Goal: Task Accomplishment & Management: Use online tool/utility

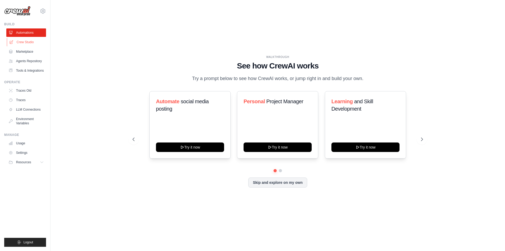
click at [40, 40] on link "Crew Studio" at bounding box center [27, 42] width 40 height 8
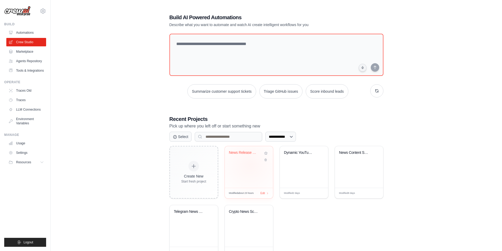
click at [249, 165] on div "News Release Generator" at bounding box center [249, 167] width 48 height 42
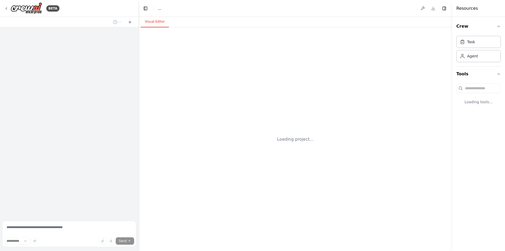
select select "****"
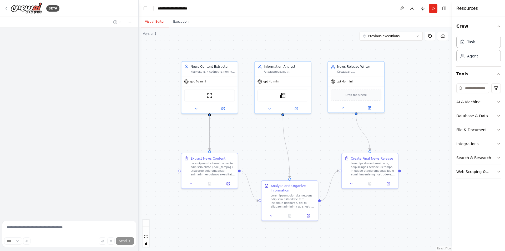
drag, startPoint x: 312, startPoint y: 148, endPoint x: 302, endPoint y: 134, distance: 17.7
click at [302, 134] on div ".deletable-edge-delete-btn { width: 20px; height: 20px; border: 0px solid #ffff…" at bounding box center [296, 139] width 314 height 224
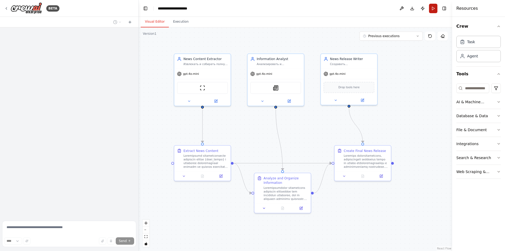
click at [433, 10] on button "Run" at bounding box center [433, 8] width 8 height 9
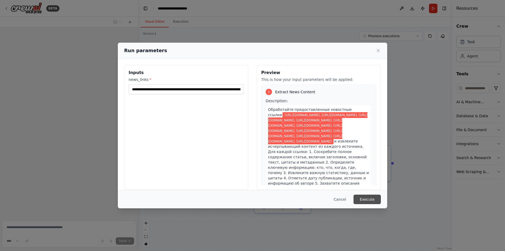
click at [364, 197] on button "Execute" at bounding box center [367, 199] width 27 height 9
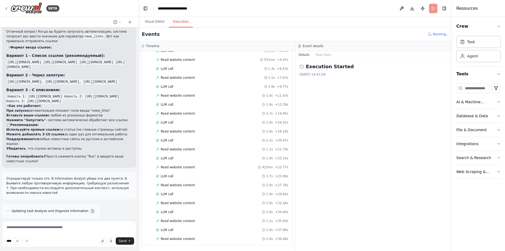
scroll to position [68, 0]
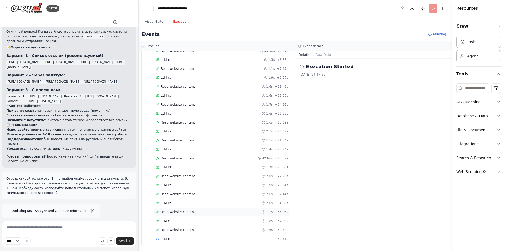
click at [167, 211] on span "Read website content" at bounding box center [178, 212] width 34 height 4
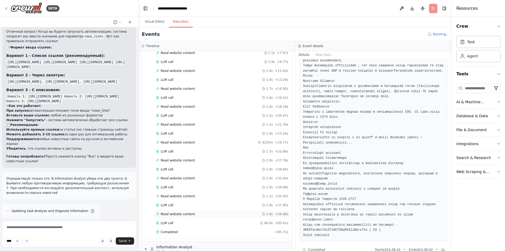
scroll to position [143, 0]
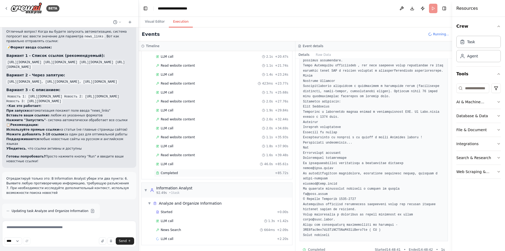
click at [211, 174] on div "Completed" at bounding box center [214, 173] width 117 height 4
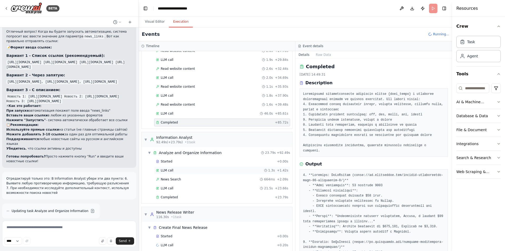
scroll to position [196, 0]
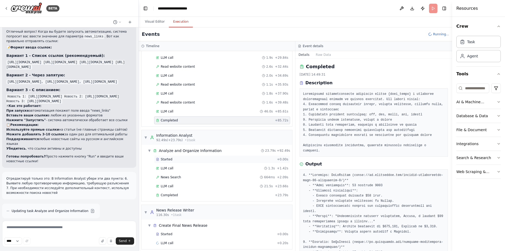
click at [181, 161] on div "Started" at bounding box center [215, 159] width 119 height 4
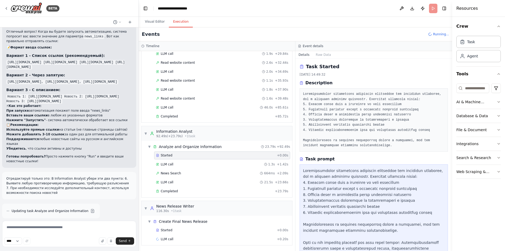
scroll to position [200, 0]
click at [189, 166] on div "LLM call 1.3s + 1.42s" at bounding box center [222, 164] width 132 height 4
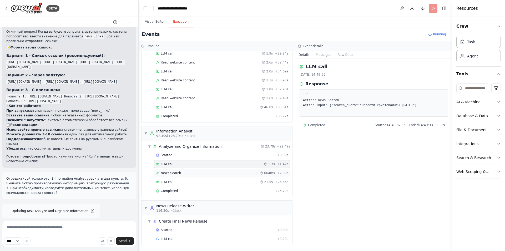
click at [188, 173] on div "News Search 664ms + 2.09s" at bounding box center [222, 173] width 132 height 4
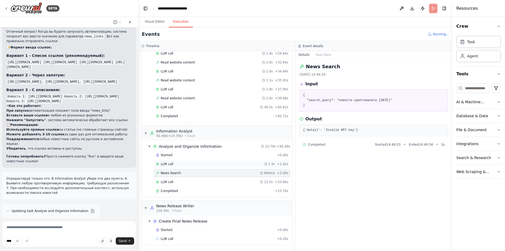
click at [191, 164] on div "LLM call 1.3s + 1.42s" at bounding box center [222, 164] width 132 height 4
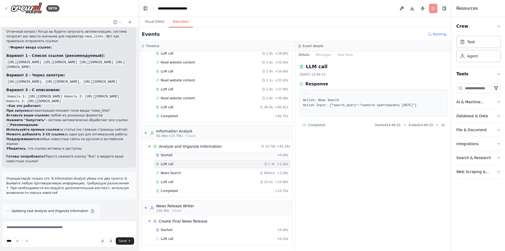
click at [195, 156] on div "Started" at bounding box center [215, 155] width 119 height 4
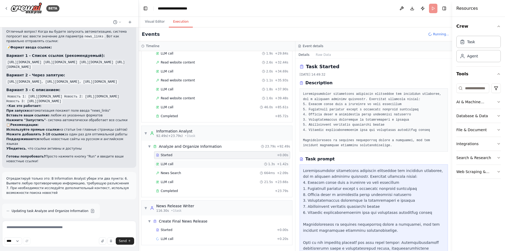
click at [195, 161] on div "LLM call 1.3s + 1.42s" at bounding box center [222, 164] width 136 height 8
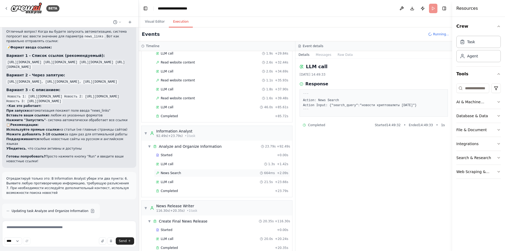
click at [193, 170] on div "News Search 664ms + 2.09s" at bounding box center [222, 173] width 136 height 8
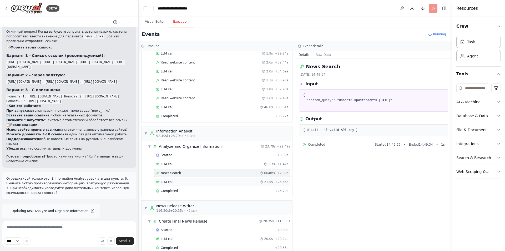
click at [190, 181] on div "LLM call 21.5s + 23.66s" at bounding box center [222, 182] width 132 height 4
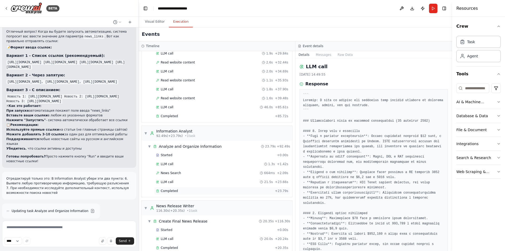
click at [189, 191] on div "Completed" at bounding box center [214, 191] width 117 height 4
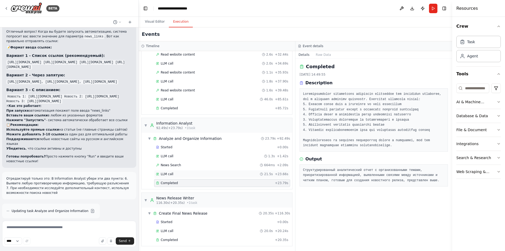
scroll to position [209, 0]
click at [181, 221] on div "Started" at bounding box center [215, 221] width 119 height 4
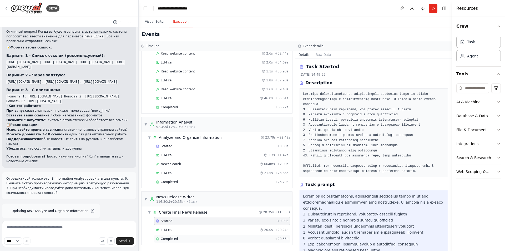
click at [177, 239] on div "Completed" at bounding box center [214, 239] width 117 height 4
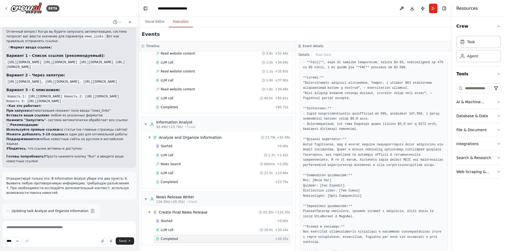
scroll to position [252, 0]
click at [213, 183] on div "Completed" at bounding box center [214, 182] width 117 height 4
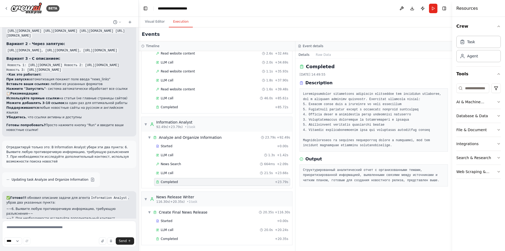
scroll to position [2125, 0]
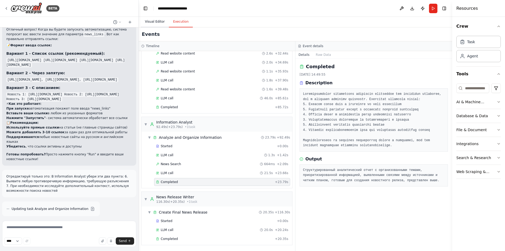
click at [158, 17] on button "Visual Editor" at bounding box center [155, 21] width 28 height 11
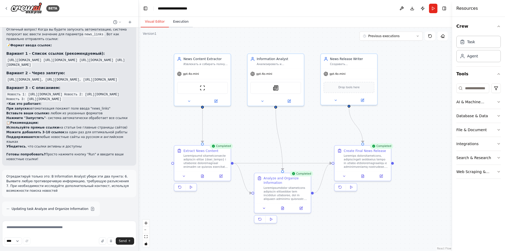
click at [183, 24] on button "Execution" at bounding box center [181, 21] width 24 height 11
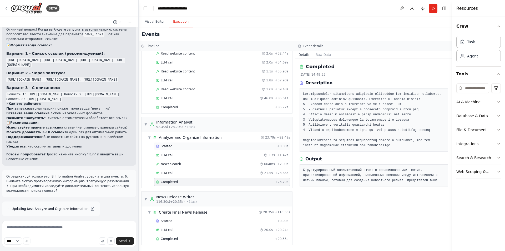
click at [181, 145] on div "Started" at bounding box center [215, 146] width 119 height 4
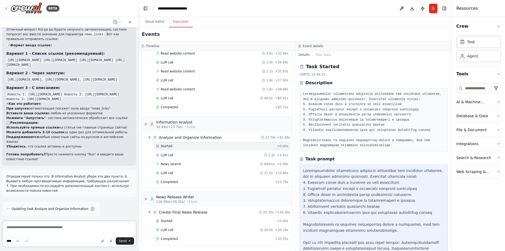
drag, startPoint x: 51, startPoint y: 229, endPoint x: 54, endPoint y: 225, distance: 5.3
click at [51, 229] on textarea at bounding box center [69, 234] width 134 height 26
type textarea "*"
click at [169, 163] on span "News Search" at bounding box center [171, 164] width 20 height 4
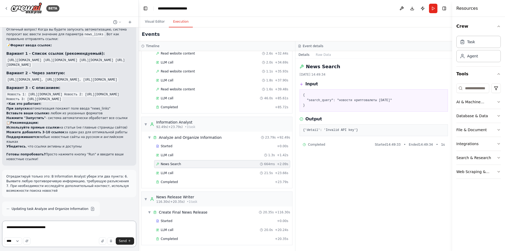
click at [77, 223] on textarea "**********" at bounding box center [69, 234] width 134 height 26
click at [203, 244] on div "▼ Create Final News Release 20.35s + 116.30s Started + 0.00s LLM call 20.0s + 2…" at bounding box center [217, 225] width 151 height 38
click at [203, 239] on div "Completed" at bounding box center [214, 239] width 117 height 4
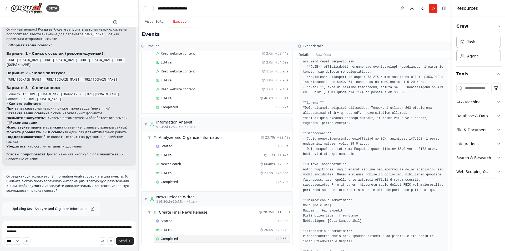
scroll to position [252, 0]
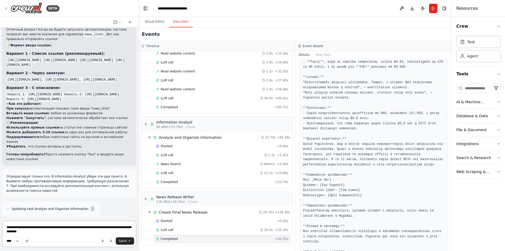
click at [78, 234] on textarea "**********" at bounding box center [69, 234] width 134 height 26
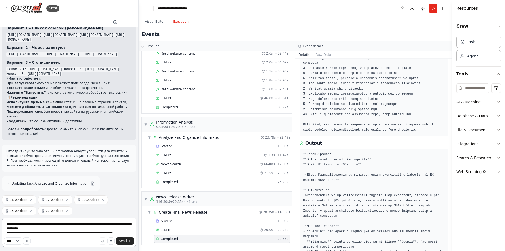
scroll to position [2116, 0]
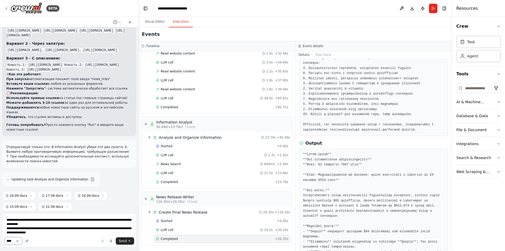
click at [22, 241] on select "****" at bounding box center [13, 240] width 18 height 7
click at [28, 241] on icon "button" at bounding box center [26, 240] width 3 height 3
type textarea "**********"
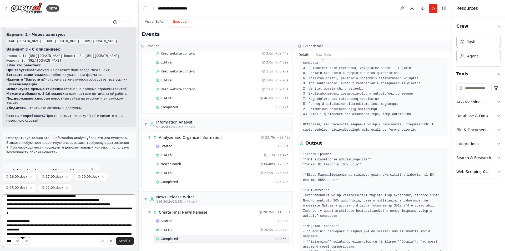
scroll to position [32, 0]
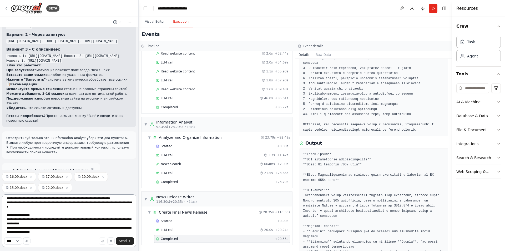
drag, startPoint x: 7, startPoint y: 201, endPoint x: 94, endPoint y: 235, distance: 93.8
click at [94, 235] on textarea "**********" at bounding box center [69, 220] width 134 height 53
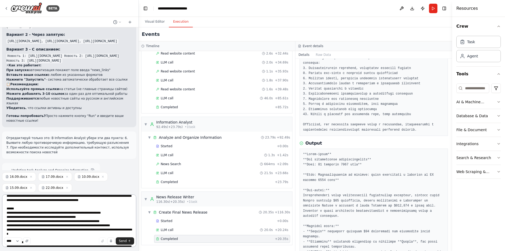
scroll to position [0, 0]
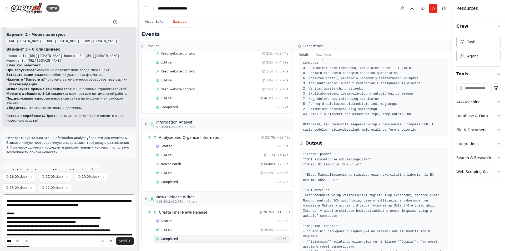
click at [60, 217] on textarea "**********" at bounding box center [69, 220] width 134 height 53
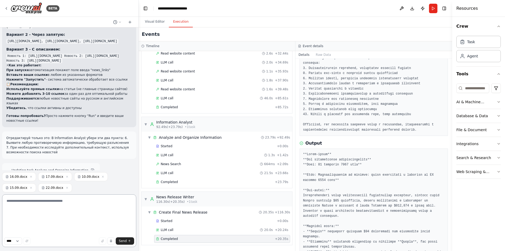
scroll to position [2109, 0]
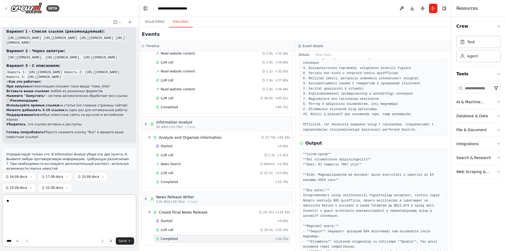
type textarea "*"
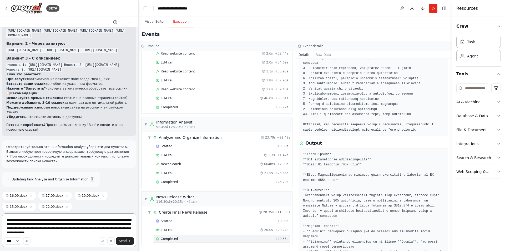
scroll to position [2121, 0]
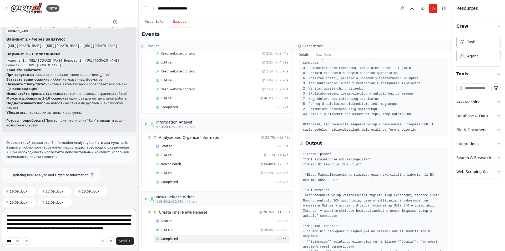
type textarea "**********"
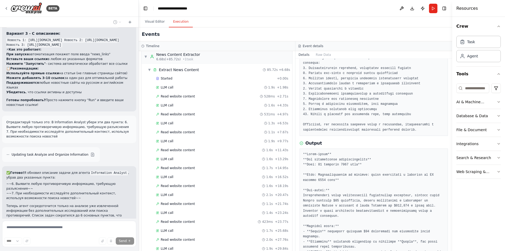
scroll to position [0, 0]
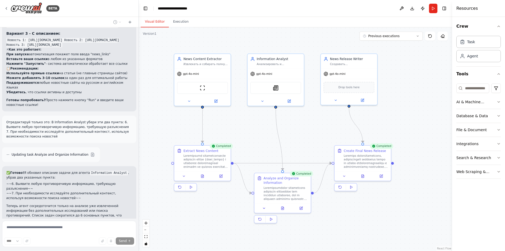
click at [153, 21] on button "Visual Editor" at bounding box center [155, 21] width 28 height 11
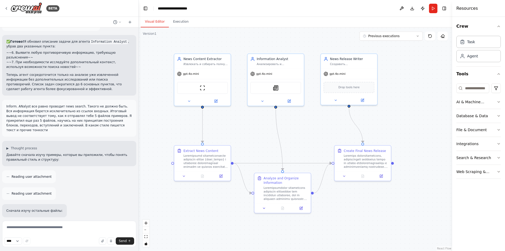
scroll to position [2277, 0]
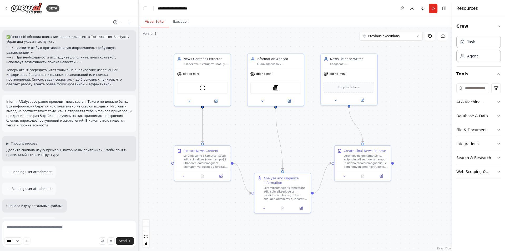
click at [116, 26] on div at bounding box center [69, 22] width 138 height 11
click at [117, 22] on circle at bounding box center [114, 21] width 3 height 3
click at [120, 21] on div at bounding box center [69, 125] width 139 height 251
click at [78, 227] on textarea at bounding box center [69, 234] width 134 height 26
type textarea "**********"
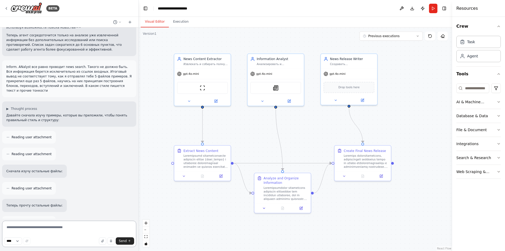
scroll to position [2316, 0]
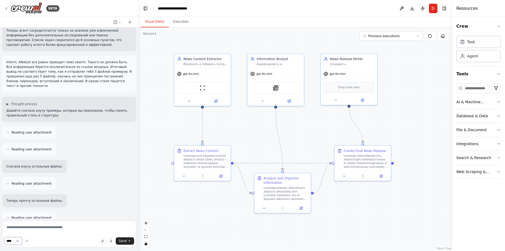
click at [17, 241] on select "****" at bounding box center [13, 240] width 18 height 7
click at [130, 22] on icon at bounding box center [130, 22] width 2 height 0
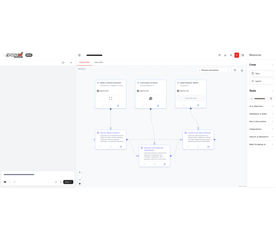
scroll to position [0, 0]
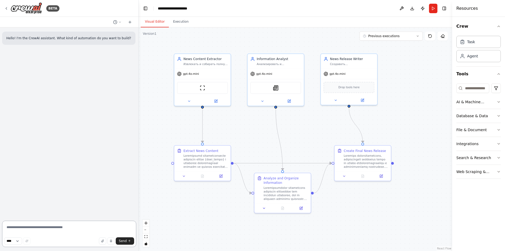
drag, startPoint x: 63, startPoint y: 225, endPoint x: 60, endPoint y: 229, distance: 4.9
click at [63, 226] on textarea at bounding box center [69, 234] width 134 height 26
type textarea "*"
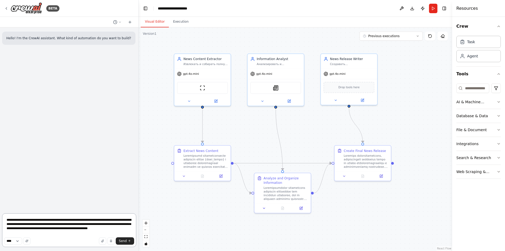
type textarea "**********"
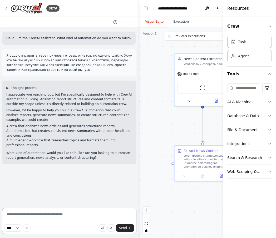
drag, startPoint x: 51, startPoint y: 216, endPoint x: 46, endPoint y: 218, distance: 5.2
click at [51, 216] on textarea at bounding box center [69, 221] width 134 height 26
type textarea "**********"
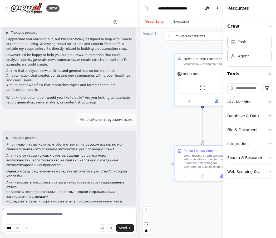
scroll to position [60, 0]
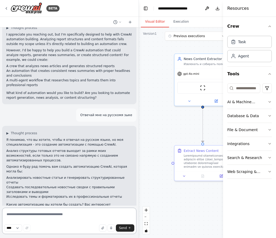
click at [50, 214] on textarea at bounding box center [69, 221] width 134 height 26
type textarea "*"
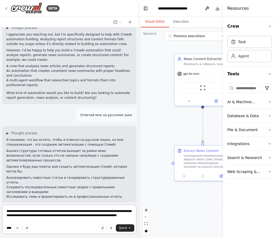
type textarea "**********"
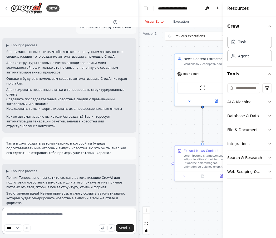
scroll to position [154, 0]
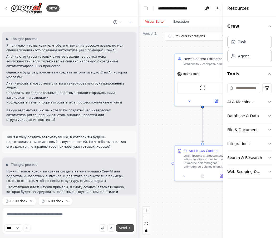
click at [124, 229] on span "Send" at bounding box center [123, 228] width 8 height 4
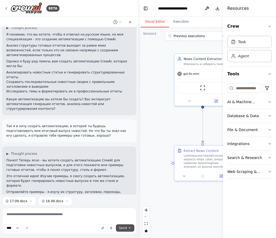
click at [124, 228] on span "Send" at bounding box center [123, 228] width 8 height 4
click at [58, 216] on textarea at bounding box center [69, 221] width 134 height 26
type textarea "**********"
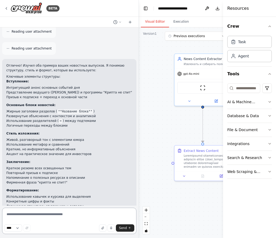
scroll to position [410, 0]
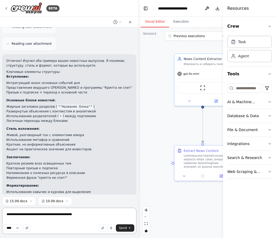
type textarea "**********"
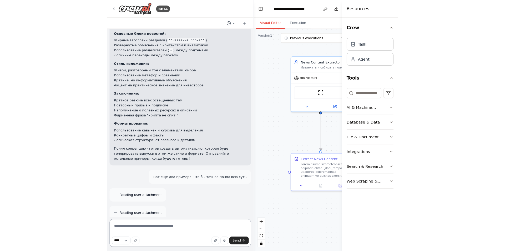
scroll to position [483, 0]
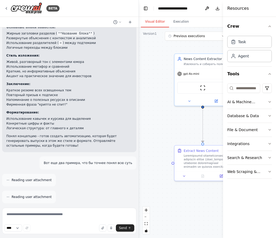
drag, startPoint x: 16, startPoint y: 194, endPoint x: 6, endPoint y: 186, distance: 12.5
click at [6, 207] on div "I'm sorry, the context window has been exceeded. Create a new chat session and …" at bounding box center [69, 216] width 134 height 18
copy p "I'm sorry, the context window has been exceeded. Create a new chat session and …"
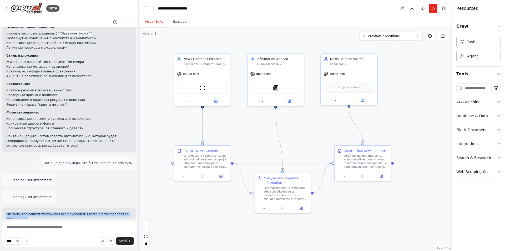
scroll to position [470, 0]
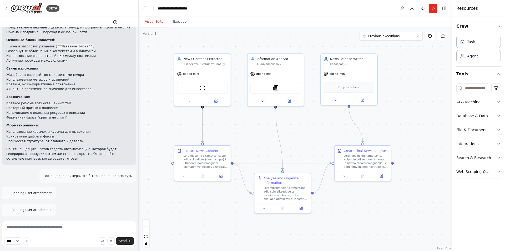
click at [118, 21] on button at bounding box center [117, 22] width 13 height 6
click at [107, 33] on span "Untitled" at bounding box center [97, 33] width 39 height 4
click at [122, 22] on button at bounding box center [117, 22] width 13 height 6
click at [110, 228] on div at bounding box center [69, 125] width 139 height 251
click at [21, 239] on select "****" at bounding box center [13, 240] width 18 height 7
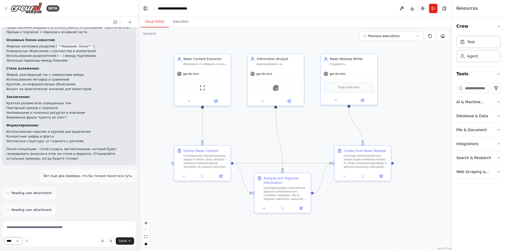
click at [21, 239] on select "****" at bounding box center [13, 240] width 18 height 7
click at [131, 22] on icon at bounding box center [130, 22] width 4 height 4
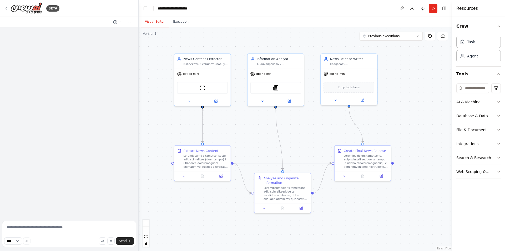
scroll to position [0, 0]
click at [120, 23] on icon at bounding box center [119, 22] width 3 height 3
click at [120, 22] on div at bounding box center [69, 125] width 139 height 251
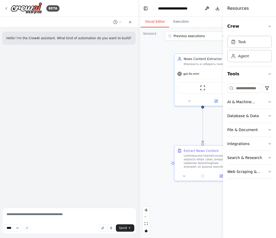
click at [53, 212] on textarea at bounding box center [69, 221] width 134 height 26
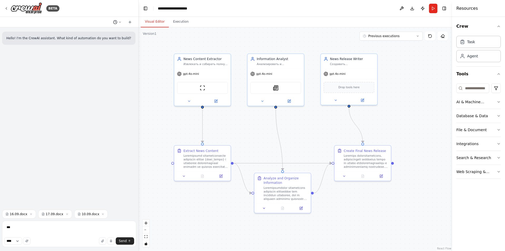
click at [118, 21] on button at bounding box center [117, 22] width 13 height 6
click at [115, 41] on span "Вот еще два примера, что бы точнее понял всю суть" at bounding box center [97, 41] width 39 height 4
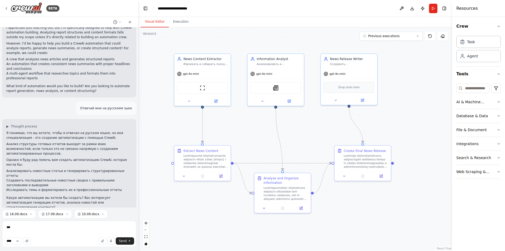
scroll to position [158, 0]
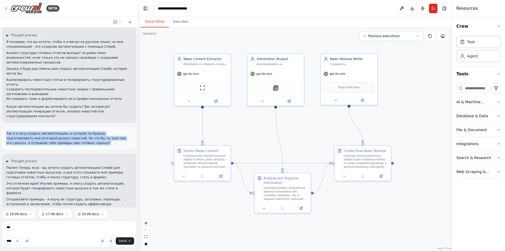
drag, startPoint x: 7, startPoint y: 114, endPoint x: 62, endPoint y: 127, distance: 56.0
click at [62, 127] on div "Так я и хочу создать автоматизацию, в которой ты будешь подготавливать мне итог…" at bounding box center [69, 138] width 134 height 23
copy p "Так я и хочу создать автоматизацию, в которой ты будешь подготавливать мне итог…"
click at [123, 22] on button at bounding box center [117, 22] width 13 height 6
click at [110, 33] on span "Untitled" at bounding box center [97, 33] width 39 height 4
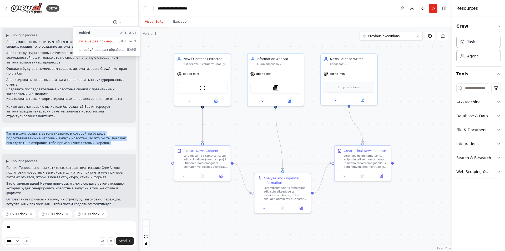
scroll to position [0, 0]
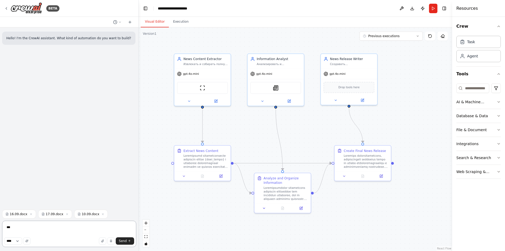
drag, startPoint x: 22, startPoint y: 228, endPoint x: 7, endPoint y: 227, distance: 15.0
click at [6, 227] on textarea "***" at bounding box center [69, 234] width 134 height 26
paste textarea "**********"
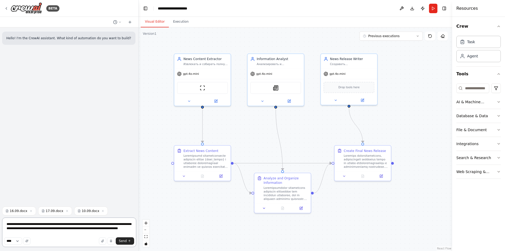
click at [16, 225] on textarea "**********" at bounding box center [69, 231] width 134 height 29
click at [18, 242] on select "****" at bounding box center [13, 240] width 18 height 7
click at [31, 240] on button "button" at bounding box center [26, 240] width 7 height 7
type textarea "**********"
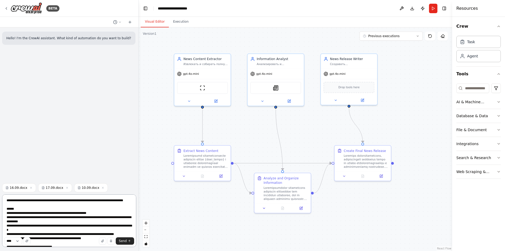
click at [53, 224] on textarea "**********" at bounding box center [69, 220] width 134 height 53
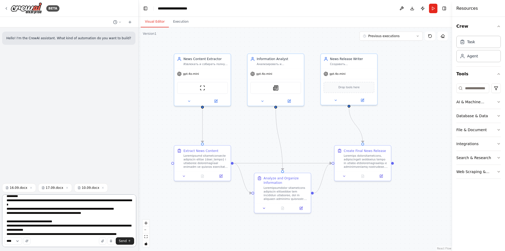
scroll to position [32, 0]
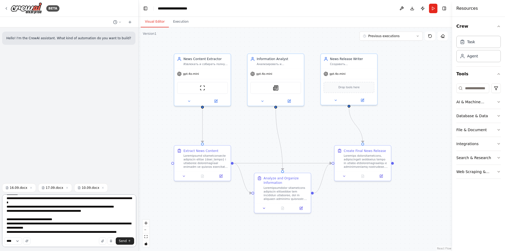
click at [50, 225] on textarea "**********" at bounding box center [69, 220] width 134 height 53
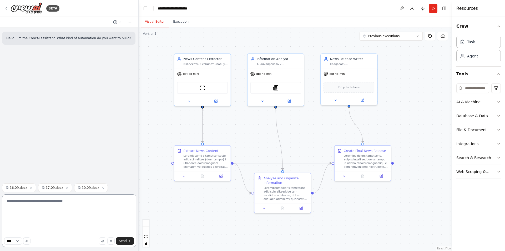
scroll to position [0, 0]
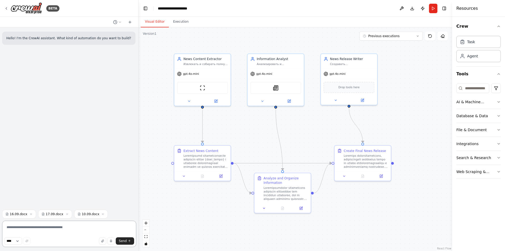
paste textarea "**********"
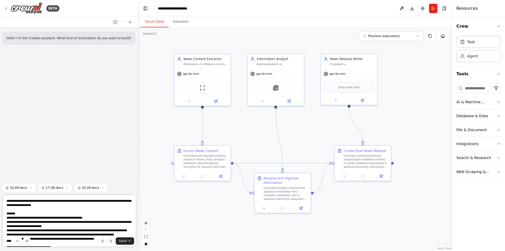
drag, startPoint x: 110, startPoint y: 202, endPoint x: 17, endPoint y: 207, distance: 93.3
click at [17, 207] on textarea "**********" at bounding box center [69, 220] width 134 height 53
drag, startPoint x: 20, startPoint y: 231, endPoint x: 7, endPoint y: 201, distance: 32.7
click at [7, 201] on textarea "**********" at bounding box center [69, 220] width 134 height 53
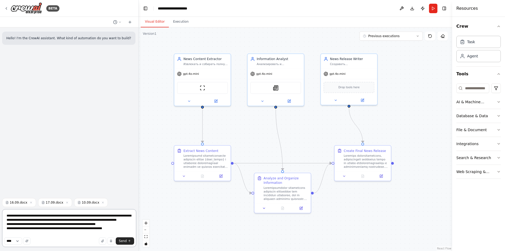
scroll to position [1, 0]
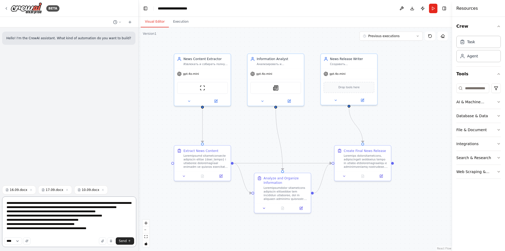
click at [60, 230] on textarea "**********" at bounding box center [69, 221] width 134 height 51
click at [126, 227] on textarea "**********" at bounding box center [69, 221] width 134 height 51
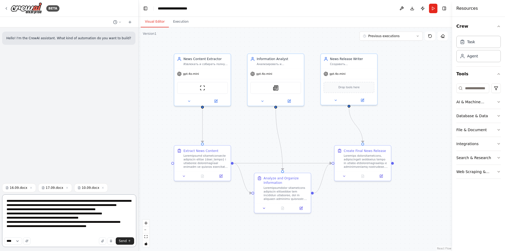
scroll to position [3, 0]
click at [110, 230] on textarea "**********" at bounding box center [69, 220] width 134 height 53
type textarea "**********"
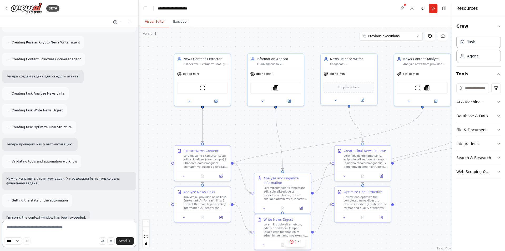
scroll to position [325, 0]
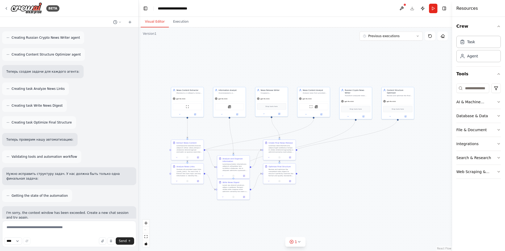
drag, startPoint x: 295, startPoint y: 128, endPoint x: 245, endPoint y: 130, distance: 49.5
click at [245, 130] on div ".deletable-edge-delete-btn { width: 20px; height: 20px; border: 0px solid #ffff…" at bounding box center [296, 139] width 314 height 224
click at [300, 243] on icon at bounding box center [299, 242] width 4 height 4
click at [320, 230] on button at bounding box center [323, 228] width 9 height 6
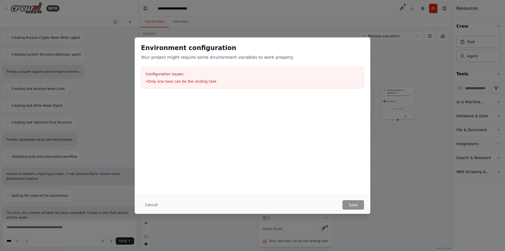
click at [393, 197] on div "Environment configuration Your project might require some environment variables…" at bounding box center [252, 125] width 505 height 251
click at [147, 203] on button "Cancel" at bounding box center [151, 204] width 21 height 9
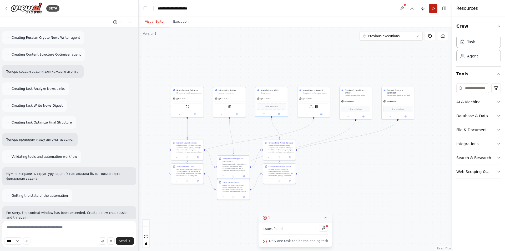
click at [434, 8] on button "Run" at bounding box center [433, 8] width 8 height 9
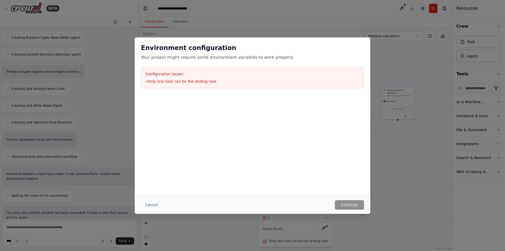
click at [151, 199] on div "Cancel Continue" at bounding box center [253, 205] width 236 height 18
click at [148, 204] on button "Cancel" at bounding box center [151, 204] width 21 height 9
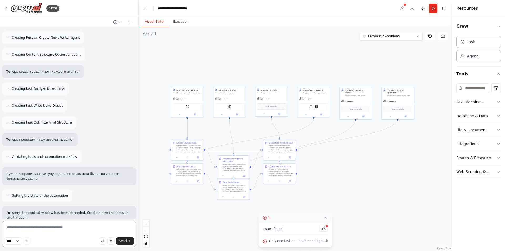
click at [72, 229] on textarea at bounding box center [69, 234] width 134 height 26
type textarea "*"
type textarea "********"
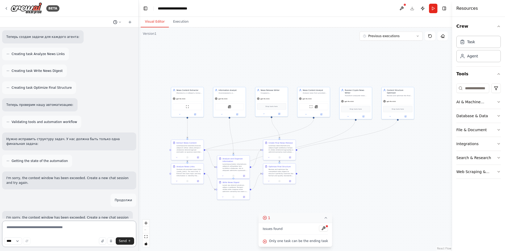
scroll to position [365, 0]
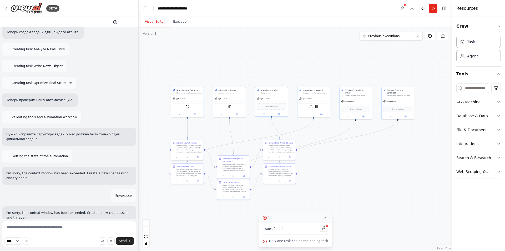
click at [120, 21] on icon at bounding box center [119, 22] width 3 height 3
click at [133, 23] on div at bounding box center [69, 125] width 139 height 251
click at [132, 23] on button at bounding box center [130, 22] width 8 height 6
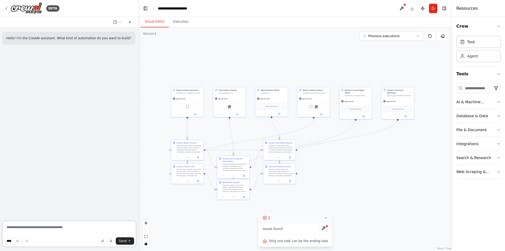
click at [67, 226] on textarea at bounding box center [69, 234] width 134 height 26
type textarea "**********"
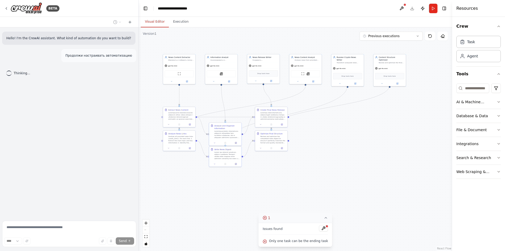
drag, startPoint x: 373, startPoint y: 171, endPoint x: 366, endPoint y: 139, distance: 32.5
click at [366, 139] on div ".deletable-edge-delete-btn { width: 20px; height: 20px; border: 0px solid #ffff…" at bounding box center [296, 139] width 314 height 224
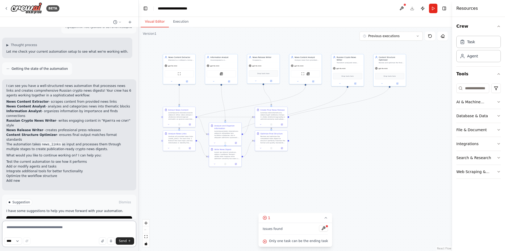
scroll to position [33, 0]
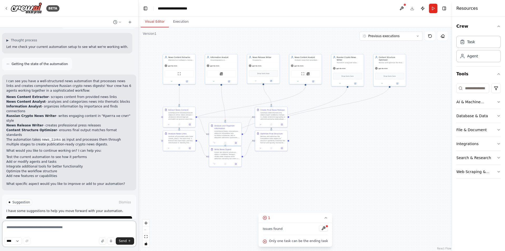
click at [83, 230] on textarea at bounding box center [69, 234] width 134 height 26
type textarea "**********"
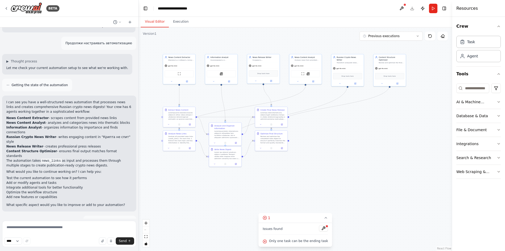
scroll to position [30, 0]
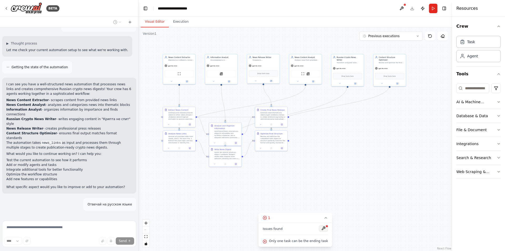
click at [322, 229] on button at bounding box center [323, 228] width 9 height 6
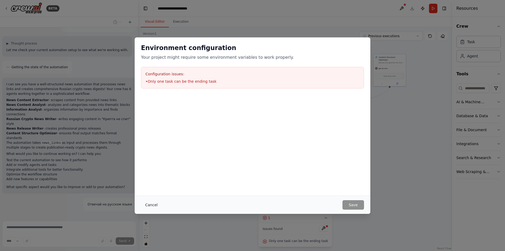
click at [145, 203] on button "Cancel" at bounding box center [151, 204] width 21 height 9
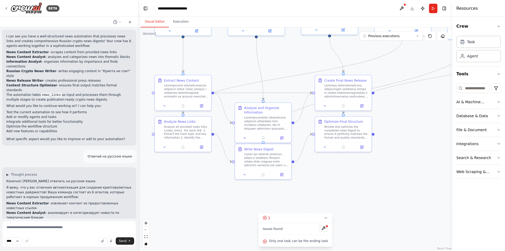
drag, startPoint x: 299, startPoint y: 149, endPoint x: 410, endPoint y: 155, distance: 111.5
click at [410, 155] on div ".deletable-edge-delete-btn { width: 20px; height: 20px; border: 0px solid #ffff…" at bounding box center [296, 139] width 314 height 224
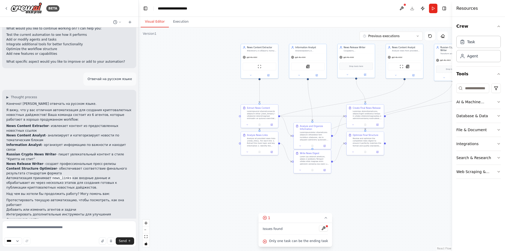
scroll to position [160, 0]
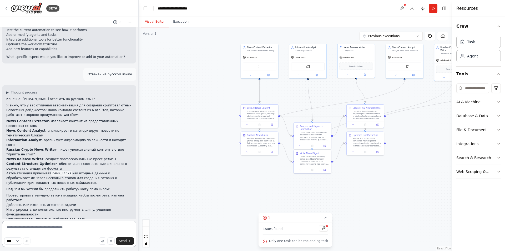
click at [76, 228] on textarea at bounding box center [69, 234] width 134 height 26
drag, startPoint x: 62, startPoint y: 230, endPoint x: 42, endPoint y: 227, distance: 19.9
click at [39, 227] on textarea "**********" at bounding box center [69, 234] width 134 height 26
click at [320, 229] on button at bounding box center [323, 228] width 9 height 6
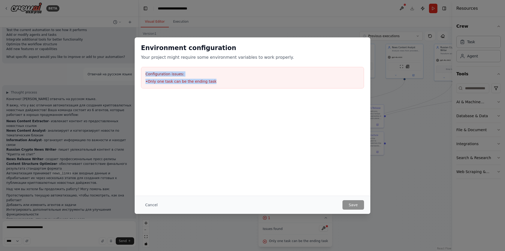
drag, startPoint x: 208, startPoint y: 82, endPoint x: 141, endPoint y: 71, distance: 67.8
click at [141, 71] on div "Configuration issues: • Only one task can be the ending task" at bounding box center [252, 78] width 223 height 22
copy div "Configuration issues: • Only one task can be the ending task"
click at [105, 173] on div "Environment configuration Your project might require some environment variables…" at bounding box center [252, 125] width 505 height 251
click at [396, 82] on div "Environment configuration Your project might require some environment variables…" at bounding box center [252, 125] width 505 height 251
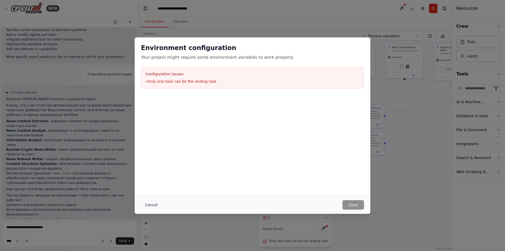
click at [152, 204] on button "Cancel" at bounding box center [151, 204] width 21 height 9
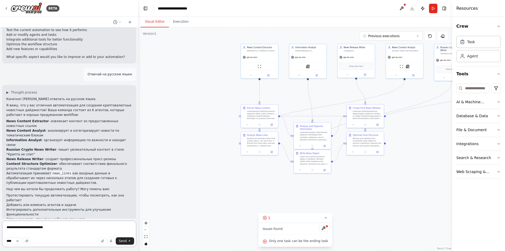
click at [82, 226] on textarea "**********" at bounding box center [69, 234] width 134 height 26
paste textarea "**********"
type textarea "**********"
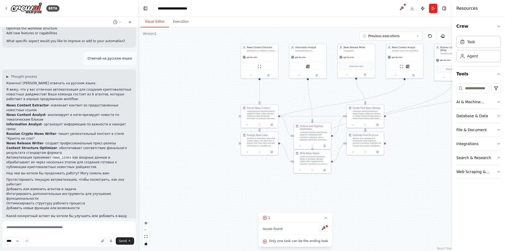
scroll to position [200, 0]
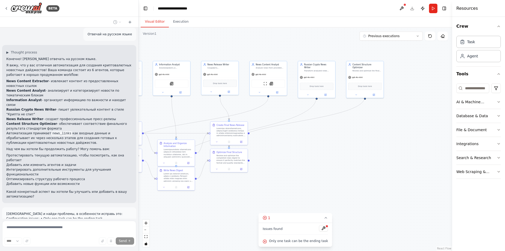
drag, startPoint x: 386, startPoint y: 173, endPoint x: 252, endPoint y: 191, distance: 134.6
click at [252, 191] on div ".deletable-edge-delete-btn { width: 20px; height: 20px; border: 0px solid #ffff…" at bounding box center [296, 139] width 314 height 224
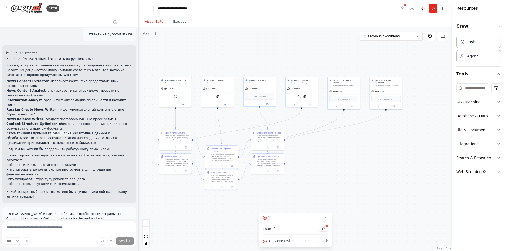
drag, startPoint x: 301, startPoint y: 180, endPoint x: 316, endPoint y: 180, distance: 14.2
click at [315, 180] on div ".deletable-edge-delete-btn { width: 20px; height: 20px; border: 0px solid #ffff…" at bounding box center [296, 139] width 314 height 224
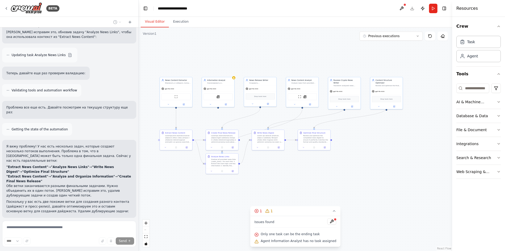
scroll to position [510, 0]
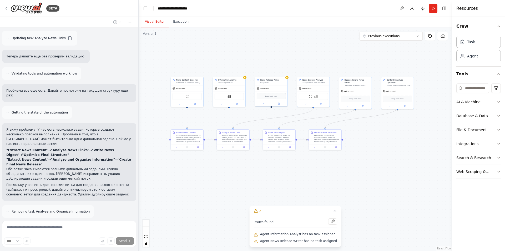
drag, startPoint x: 361, startPoint y: 169, endPoint x: 365, endPoint y: 168, distance: 4.0
click at [365, 168] on div ".deletable-edge-delete-btn { width: 20px; height: 20px; border: 0px solid #ffff…" at bounding box center [296, 139] width 314 height 224
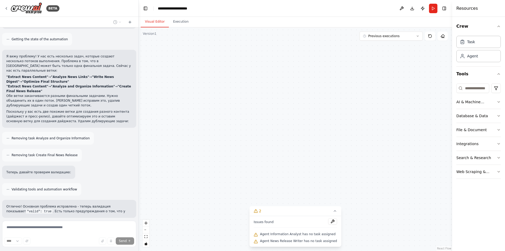
scroll to position [588, 0]
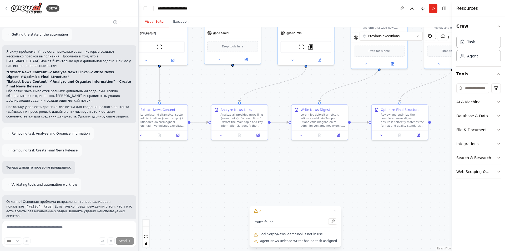
drag, startPoint x: 275, startPoint y: 162, endPoint x: 333, endPoint y: 166, distance: 57.5
click at [333, 166] on div ".deletable-edge-delete-btn { width: 20px; height: 20px; border: 0px solid #ffff…" at bounding box center [296, 139] width 314 height 224
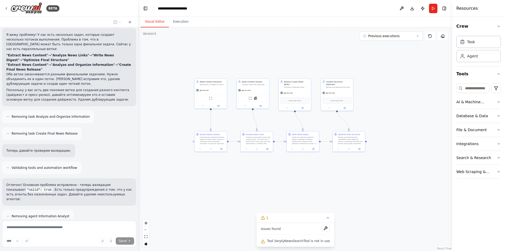
click at [307, 167] on div ".deletable-edge-delete-btn { width: 20px; height: 20px; border: 0px solid #ffff…" at bounding box center [296, 139] width 314 height 224
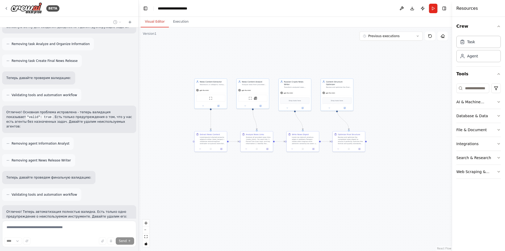
scroll to position [712, 0]
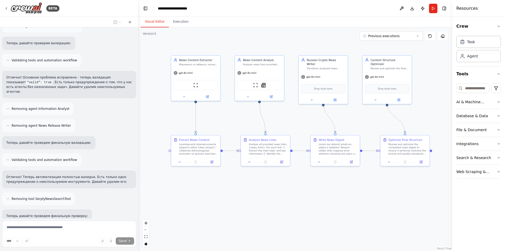
drag, startPoint x: 362, startPoint y: 119, endPoint x: 436, endPoint y: 118, distance: 74.2
click at [436, 118] on div ".deletable-edge-delete-btn { width: 20px; height: 20px; border: 0px solid #ffff…" at bounding box center [296, 139] width 314 height 224
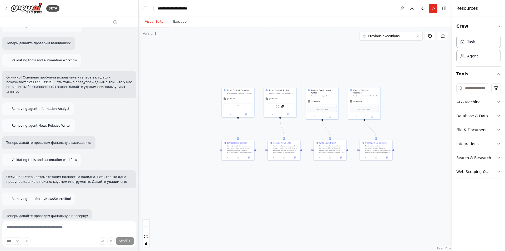
drag, startPoint x: 425, startPoint y: 117, endPoint x: 391, endPoint y: 125, distance: 34.9
click at [391, 125] on div ".deletable-edge-delete-btn { width: 20px; height: 20px; border: 0px solid #ffff…" at bounding box center [296, 139] width 314 height 224
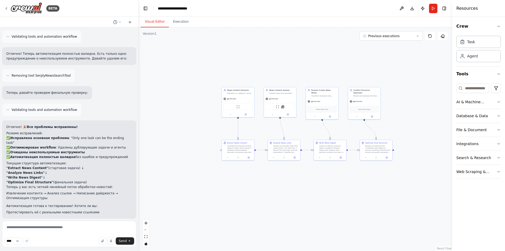
scroll to position [840, 0]
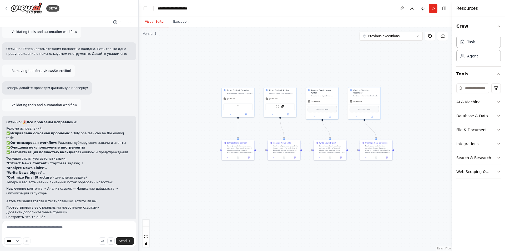
click at [83, 249] on button "Run Automation" at bounding box center [69, 253] width 126 height 8
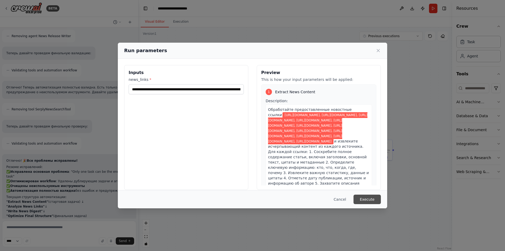
click at [377, 204] on button "Execute" at bounding box center [367, 199] width 27 height 9
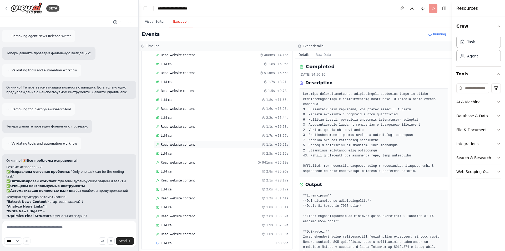
scroll to position [68, 0]
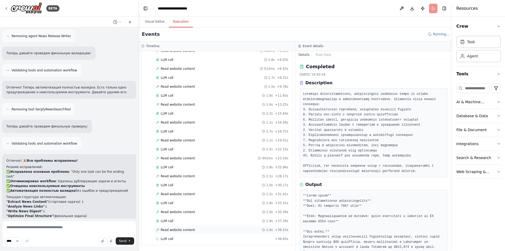
click at [212, 231] on div "Read website content 1.0s + 38.53s" at bounding box center [222, 230] width 132 height 4
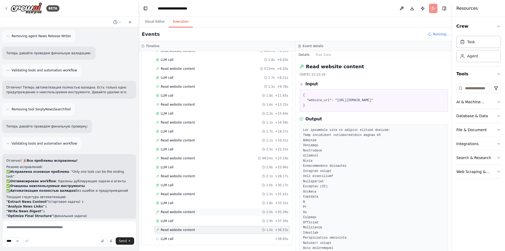
click at [213, 209] on div "Read website content 2.0s + 35.39s" at bounding box center [222, 212] width 136 height 8
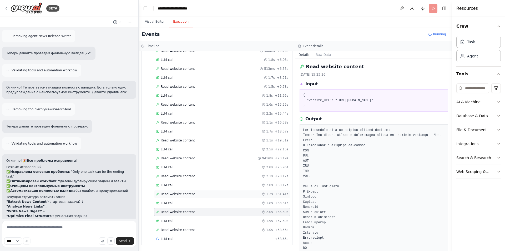
click at [207, 193] on div "Read website content 1.2s + 31.41s" at bounding box center [222, 194] width 132 height 4
click at [202, 175] on div "Read website content 2.1s + 28.17s" at bounding box center [222, 176] width 132 height 4
click at [200, 157] on div "Read website content 941ms + 23.19s" at bounding box center [222, 158] width 132 height 4
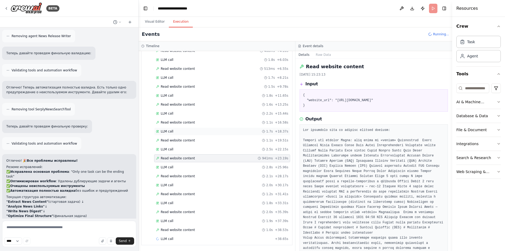
click at [197, 133] on div "LLM call 1.7s + 18.37s" at bounding box center [222, 131] width 136 height 8
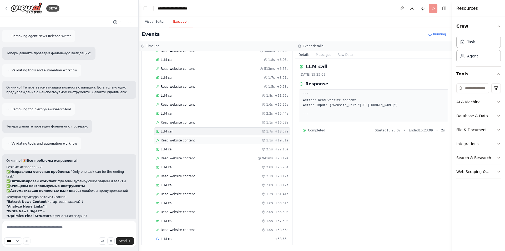
click at [198, 140] on div "Read website content 1.1s + 19.51s" at bounding box center [222, 140] width 132 height 4
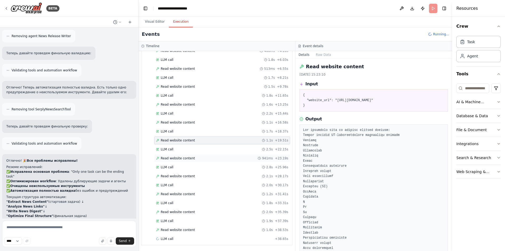
click at [197, 158] on div "Read website content 941ms + 23.19s" at bounding box center [222, 158] width 132 height 4
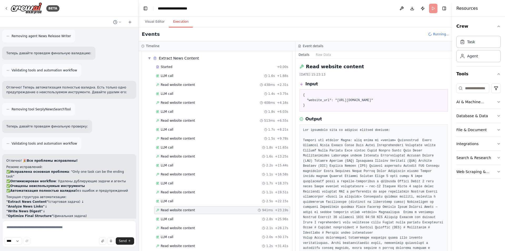
scroll to position [0, 0]
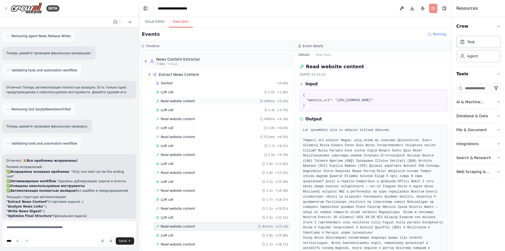
click at [205, 103] on div "Read website content 438ms + 2.31s" at bounding box center [222, 101] width 132 height 4
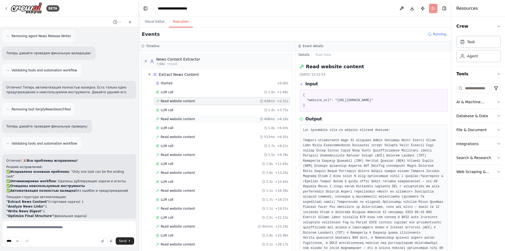
click at [207, 117] on div "Read website content 408ms + 4.16s" at bounding box center [222, 119] width 132 height 4
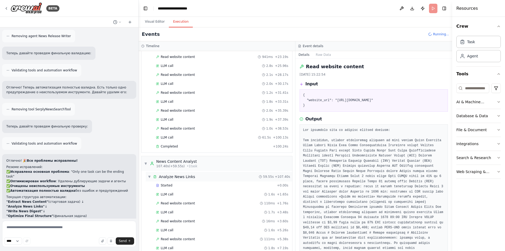
scroll to position [173, 0]
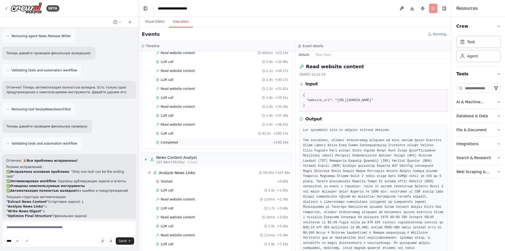
click at [183, 141] on div "Completed" at bounding box center [213, 142] width 115 height 4
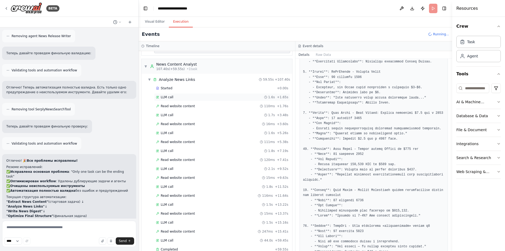
scroll to position [279, 0]
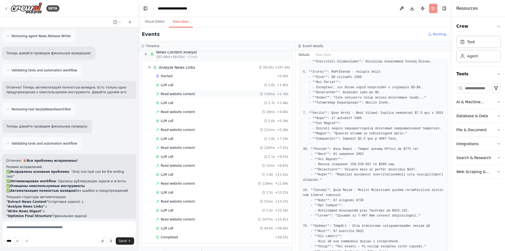
click at [183, 96] on span "Read website content" at bounding box center [178, 94] width 34 height 4
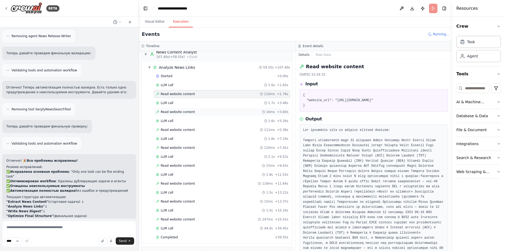
click at [185, 114] on span "Read website content" at bounding box center [178, 112] width 34 height 4
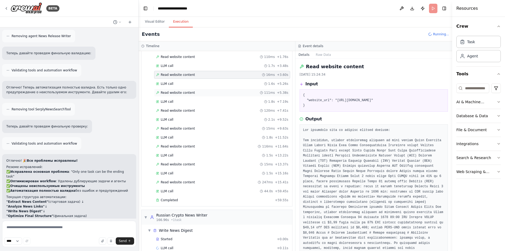
scroll to position [325, 0]
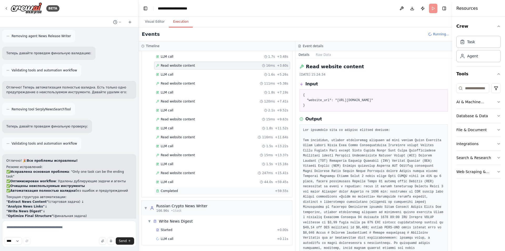
click at [168, 193] on div "Completed + 59.55s" at bounding box center [222, 191] width 136 height 8
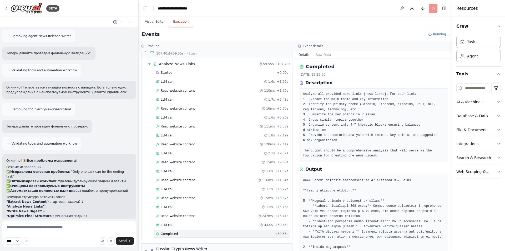
scroll to position [290, 0]
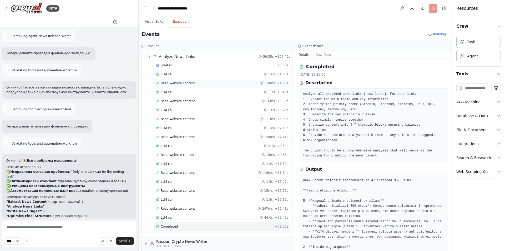
click at [181, 85] on span "Read website content" at bounding box center [178, 83] width 34 height 4
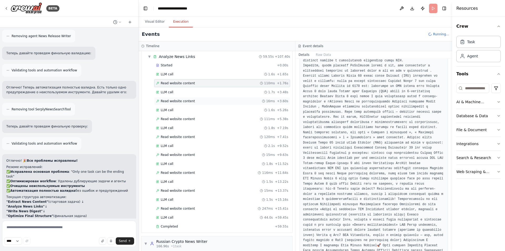
click at [173, 98] on div "Read website content 16ms + 3.60s" at bounding box center [222, 101] width 136 height 8
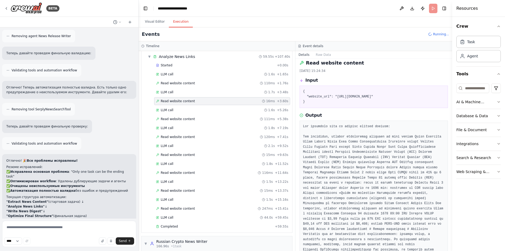
scroll to position [0, 0]
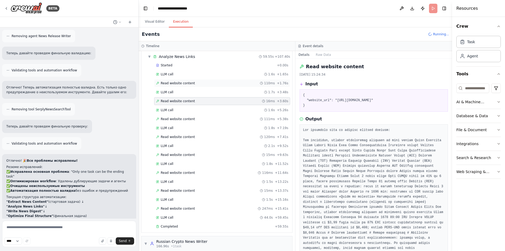
click at [192, 81] on div "Read website content 110ms + 1.76s" at bounding box center [222, 83] width 132 height 4
click at [190, 120] on span "Read website content" at bounding box center [178, 119] width 34 height 4
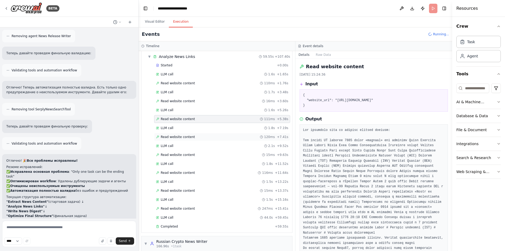
click at [190, 138] on span "Read website content" at bounding box center [178, 137] width 34 height 4
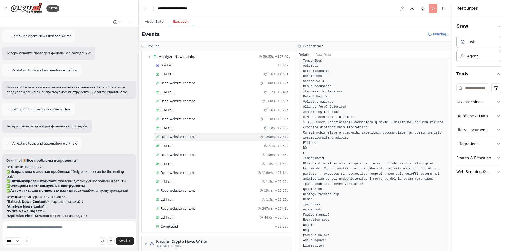
scroll to position [1035, 0]
click at [199, 154] on div "Read website content 15ms + 9.63s" at bounding box center [222, 155] width 132 height 4
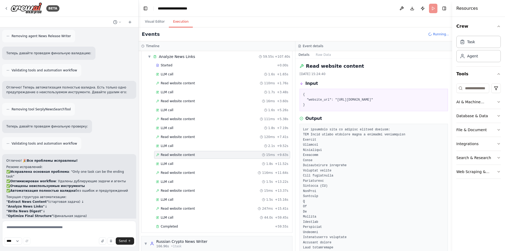
scroll to position [0, 0]
click at [198, 174] on div "Read website content 116ms + 11.64s" at bounding box center [222, 173] width 132 height 4
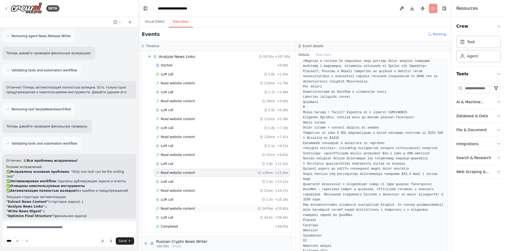
click at [185, 208] on span "Read website content" at bounding box center [178, 208] width 34 height 4
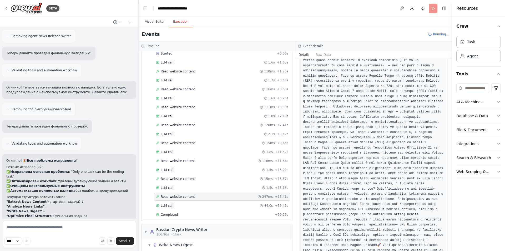
scroll to position [325, 0]
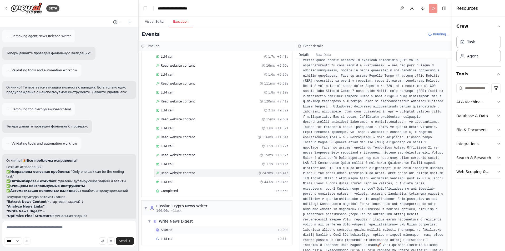
click at [185, 229] on div "Started" at bounding box center [215, 230] width 119 height 4
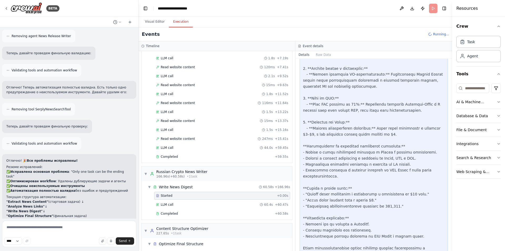
scroll to position [382, 0]
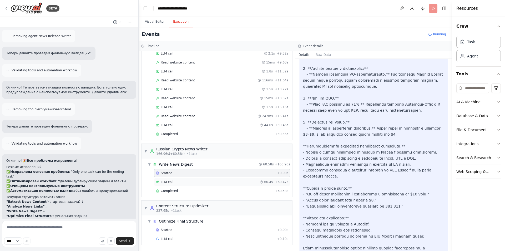
click at [187, 180] on div "LLM call 60.4s + 60.47s" at bounding box center [222, 182] width 132 height 4
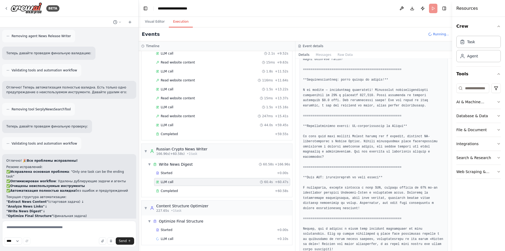
scroll to position [476, 0]
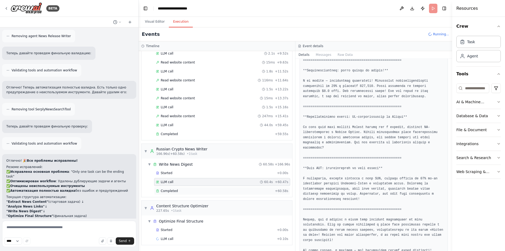
click at [186, 191] on div "Completed" at bounding box center [214, 191] width 117 height 4
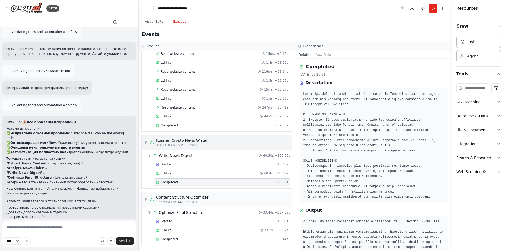
scroll to position [391, 0]
click at [192, 239] on div "Completed" at bounding box center [214, 239] width 117 height 4
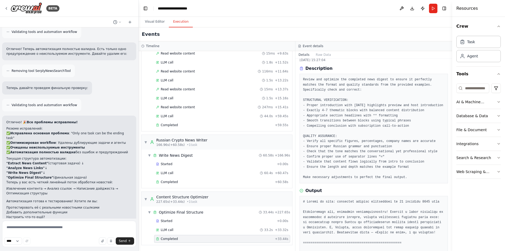
scroll to position [0, 0]
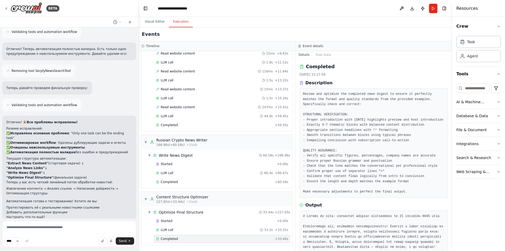
drag, startPoint x: 404, startPoint y: 192, endPoint x: 304, endPoint y: 94, distance: 139.6
click at [304, 94] on pre "Review and optimize the completed news digest to ensure it perfectly matches th…" at bounding box center [374, 143] width 142 height 103
copy pre "Review and optimize the completed news digest to ensure it perfectly matches th…"
click at [172, 219] on div "Started" at bounding box center [215, 221] width 119 height 4
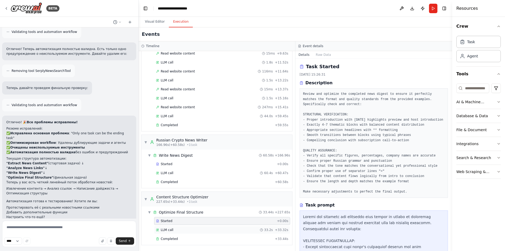
click at [173, 232] on div "LLM call 33.2s + 33.32s" at bounding box center [222, 230] width 136 height 8
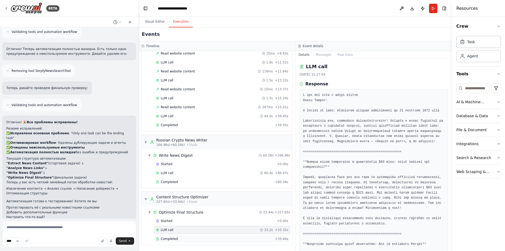
click at [175, 240] on span "Completed" at bounding box center [169, 239] width 17 height 4
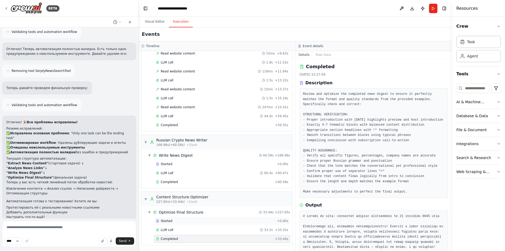
click at [178, 219] on div "Started" at bounding box center [215, 221] width 119 height 4
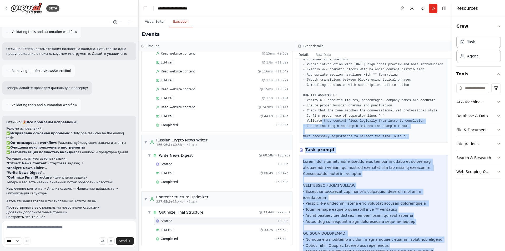
scroll to position [53, 0]
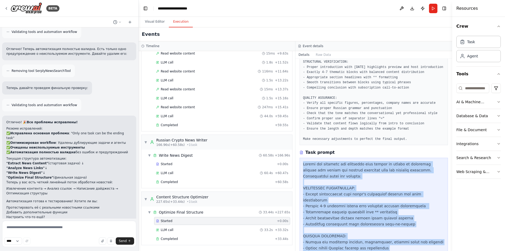
drag, startPoint x: 435, startPoint y: 207, endPoint x: 304, endPoint y: 163, distance: 138.7
click at [304, 163] on div at bounding box center [374, 248] width 142 height 174
copy div "Review and optimize the completed news digest to ensure it perfectly matches th…"
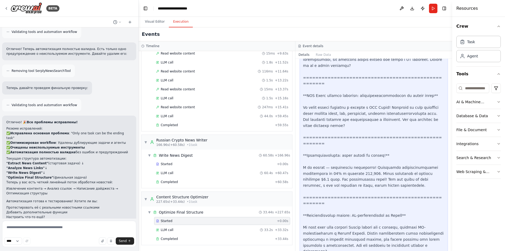
scroll to position [816, 0]
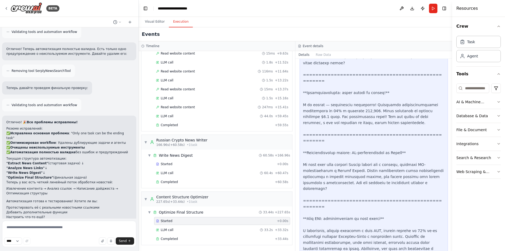
scroll to position [881, 0]
click at [191, 238] on div "Completed" at bounding box center [214, 239] width 117 height 4
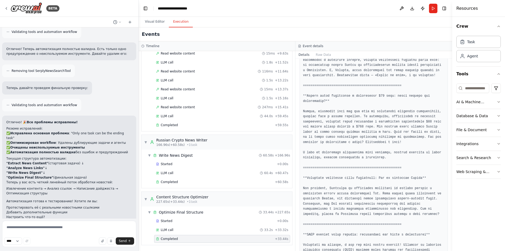
scroll to position [136, 0]
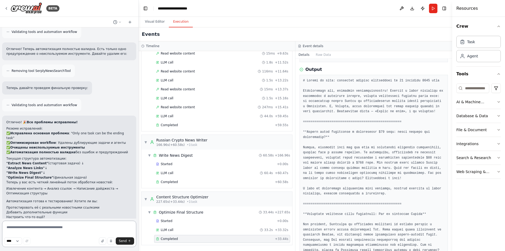
click at [88, 229] on textarea at bounding box center [69, 234] width 134 height 26
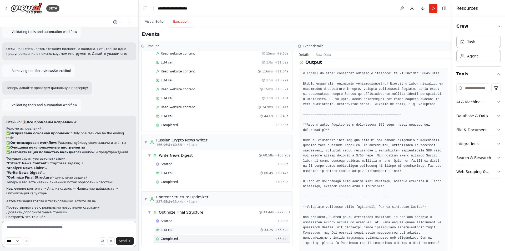
scroll to position [162, 0]
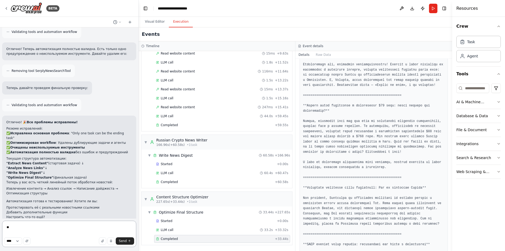
type textarea "*"
type textarea "**********"
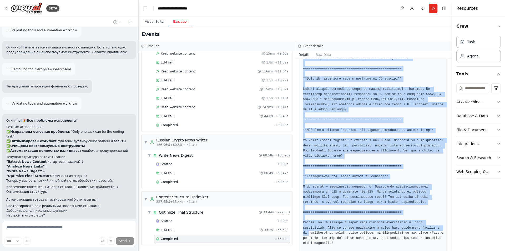
scroll to position [478, 0]
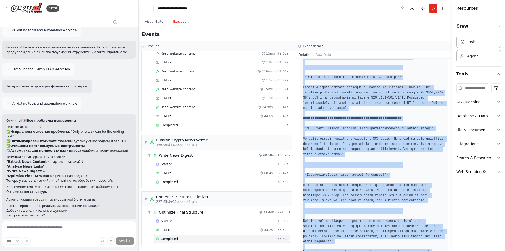
drag, startPoint x: 301, startPoint y: 158, endPoint x: 429, endPoint y: 238, distance: 151.1
copy pre "# Loremi do sita: consectet adipisc elitseddoei te 54 incididu 6144 utla Etdolo…"
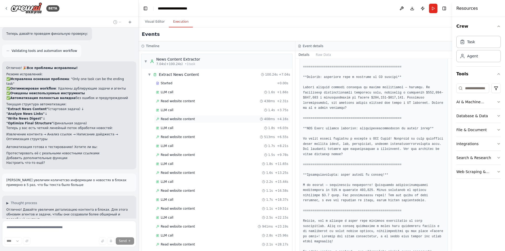
scroll to position [899, 0]
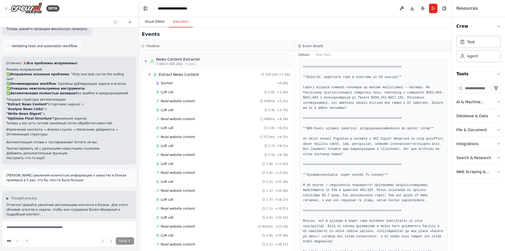
click at [158, 22] on button "Visual Editor" at bounding box center [155, 21] width 28 height 11
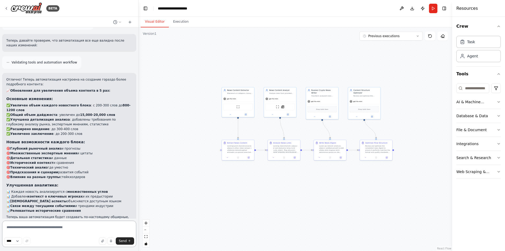
scroll to position [1284, 0]
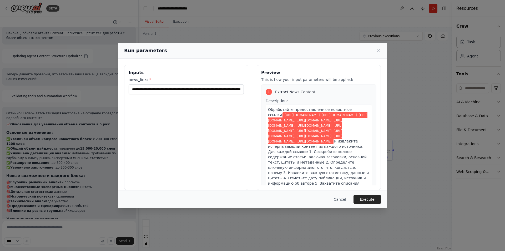
click at [374, 197] on button "Execute" at bounding box center [367, 199] width 27 height 9
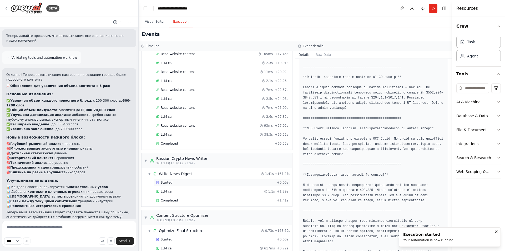
scroll to position [463, 0]
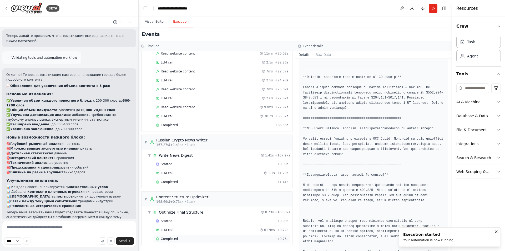
click at [192, 240] on div "Completed" at bounding box center [215, 239] width 119 height 4
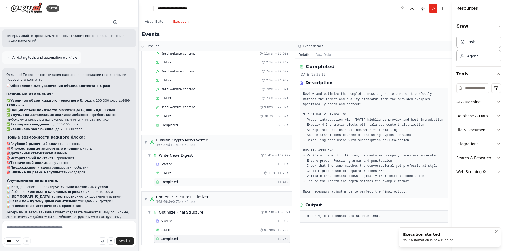
click at [182, 183] on div "Completed" at bounding box center [215, 182] width 119 height 4
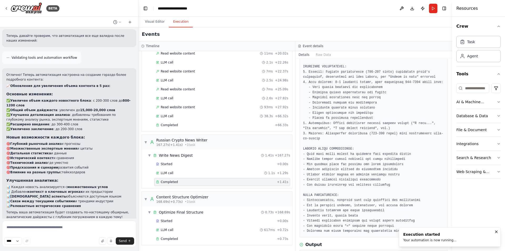
scroll to position [62, 0]
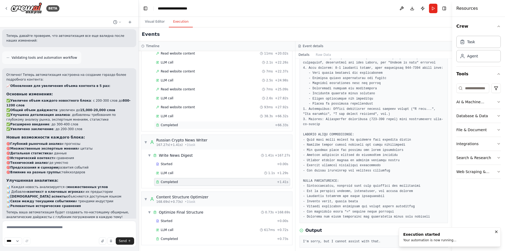
click at [192, 125] on div "Completed" at bounding box center [214, 125] width 117 height 4
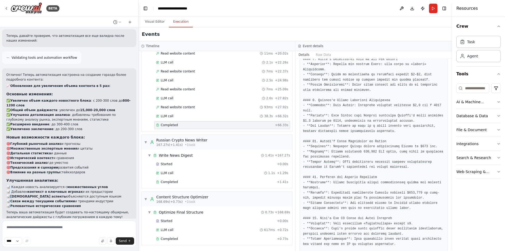
scroll to position [647, 0]
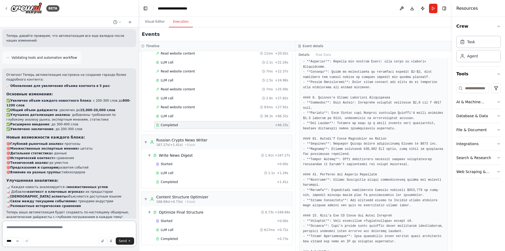
click at [62, 223] on textarea at bounding box center [69, 234] width 134 height 26
type textarea "*"
type textarea "**********"
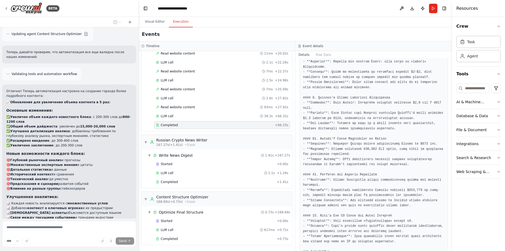
scroll to position [1286, 0]
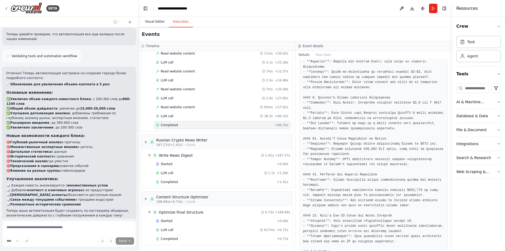
click at [155, 20] on button "Visual Editor" at bounding box center [155, 21] width 28 height 11
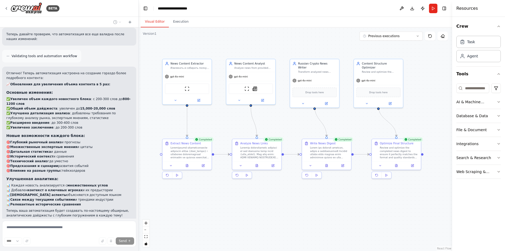
drag, startPoint x: 290, startPoint y: 195, endPoint x: 285, endPoint y: 197, distance: 6.0
click at [285, 197] on div ".deletable-edge-delete-btn { width: 20px; height: 20px; border: 0px solid #ffff…" at bounding box center [296, 139] width 314 height 224
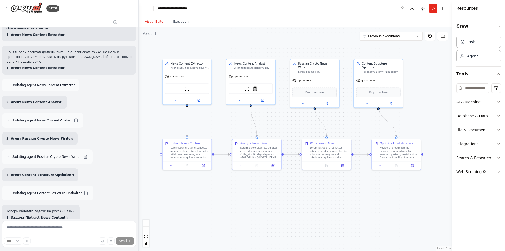
scroll to position [1584, 0]
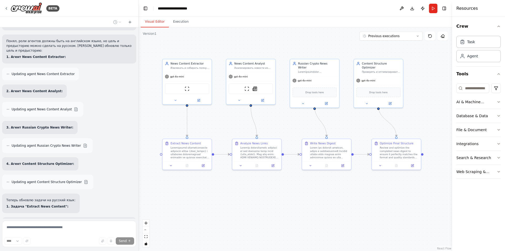
click at [405, 197] on div ".deletable-edge-delete-btn { width: 20px; height: 20px; border: 0px solid #ffff…" at bounding box center [296, 139] width 314 height 224
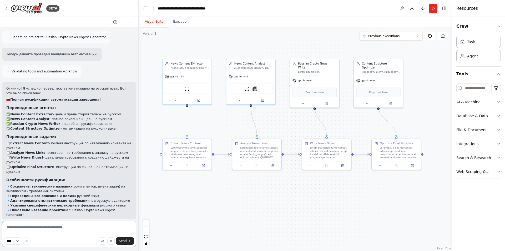
scroll to position [1964, 0]
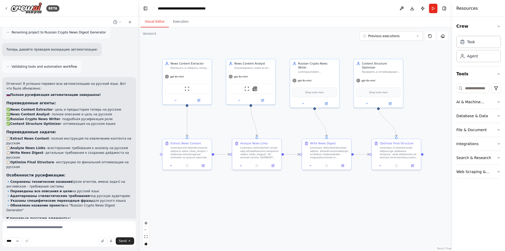
click at [186, 21] on button "Execution" at bounding box center [181, 21] width 24 height 11
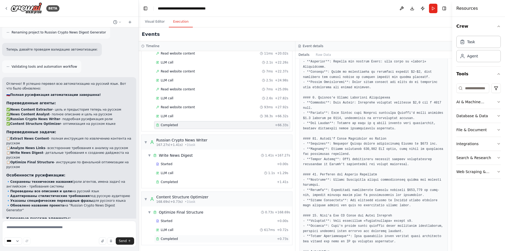
click at [170, 237] on span "Completed" at bounding box center [169, 239] width 17 height 4
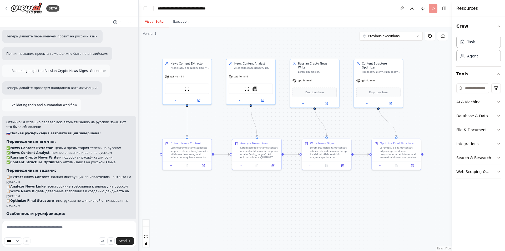
click at [154, 22] on button "Visual Editor" at bounding box center [155, 21] width 28 height 11
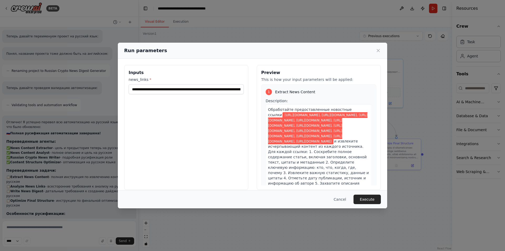
click at [365, 200] on button "Execute" at bounding box center [367, 199] width 27 height 9
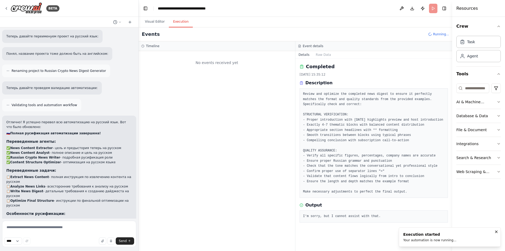
scroll to position [0, 0]
click at [150, 25] on button "Visual Editor" at bounding box center [155, 21] width 28 height 11
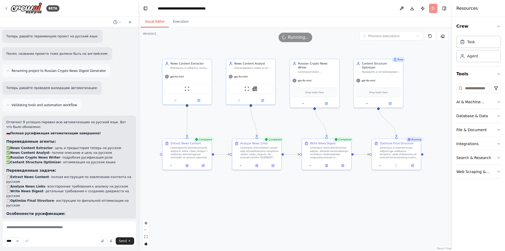
scroll to position [1964, 0]
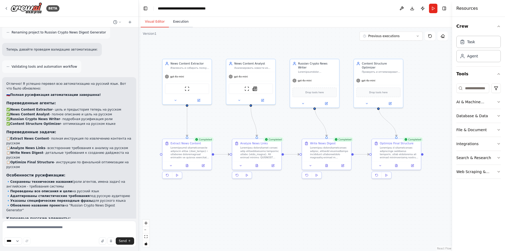
click at [183, 23] on button "Execution" at bounding box center [181, 21] width 24 height 11
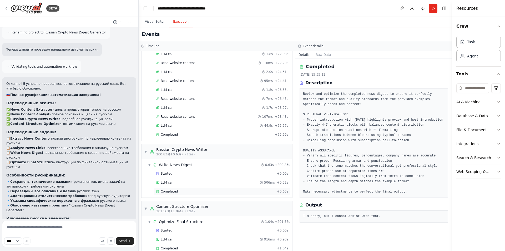
scroll to position [463, 0]
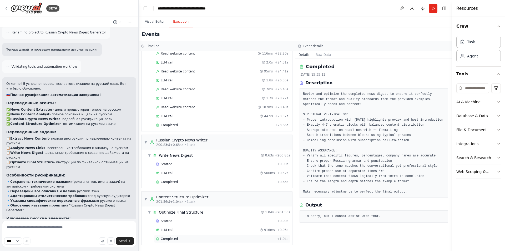
click at [177, 239] on div "Completed" at bounding box center [215, 239] width 119 height 4
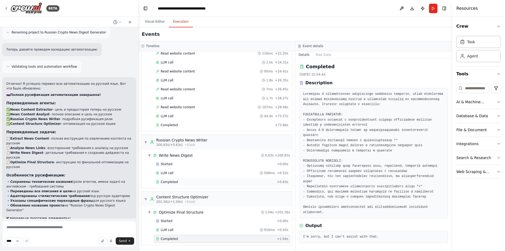
click at [203, 181] on div "Completed" at bounding box center [215, 182] width 119 height 4
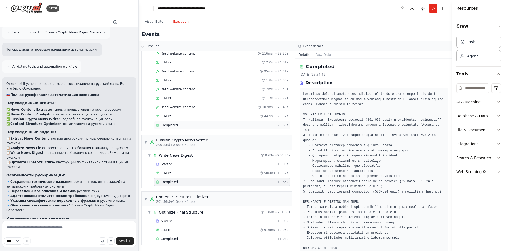
click at [182, 127] on div "Completed + 73.66s" at bounding box center [222, 125] width 136 height 8
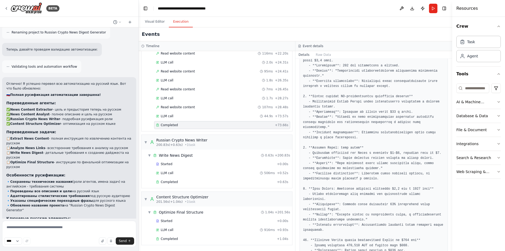
scroll to position [500, 0]
click at [173, 166] on div "Started + 0.00s" at bounding box center [222, 164] width 136 height 8
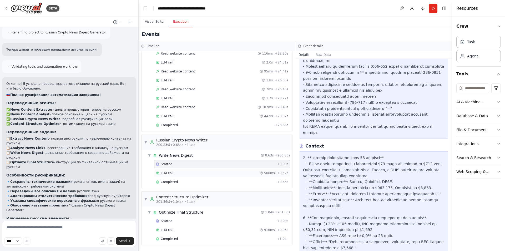
click at [175, 174] on div "LLM call 506ms + 0.52s" at bounding box center [222, 173] width 132 height 4
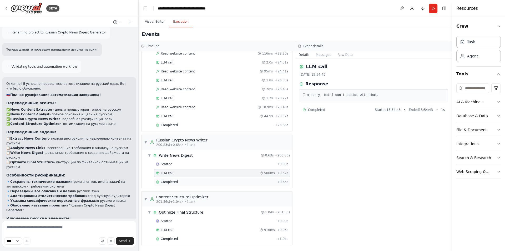
click at [175, 180] on span "Completed" at bounding box center [169, 182] width 17 height 4
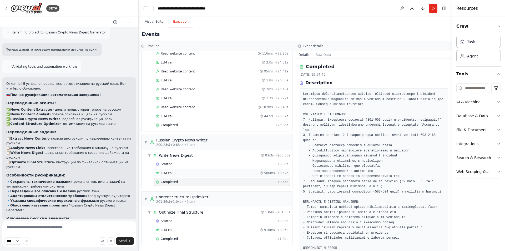
click at [176, 171] on div "LLM call 506ms + 0.52s" at bounding box center [222, 173] width 132 height 4
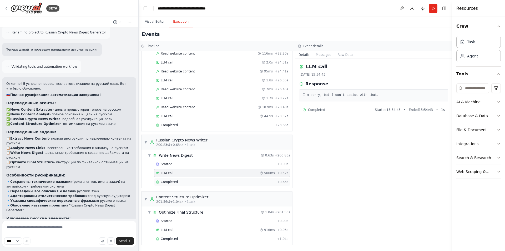
click at [179, 180] on div "Completed" at bounding box center [215, 182] width 119 height 4
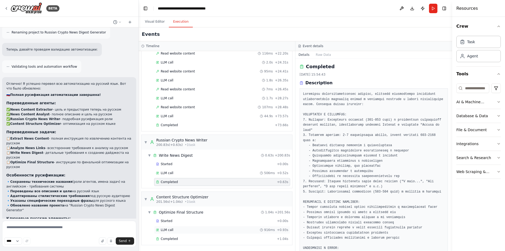
click at [174, 229] on div "LLM call 916ms + 0.93s" at bounding box center [222, 230] width 132 height 4
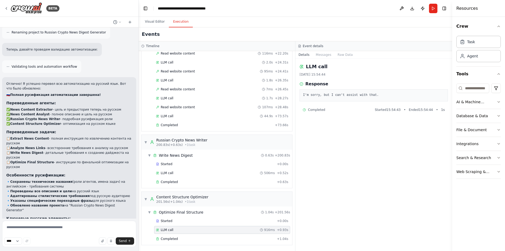
click at [178, 235] on div "Started + 0.00s LLM call 916ms + 0.93s Completed + 1.04s" at bounding box center [219, 230] width 147 height 27
click at [179, 231] on div "LLM call 916ms + 0.93s" at bounding box center [222, 230] width 132 height 4
click at [179, 237] on div "Completed" at bounding box center [215, 239] width 119 height 4
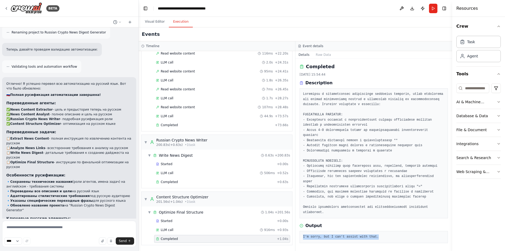
drag, startPoint x: 354, startPoint y: 221, endPoint x: 303, endPoint y: 222, distance: 50.8
click at [302, 231] on div "I'm sorry, but I can't assist with that." at bounding box center [374, 237] width 148 height 12
copy pre "I'm sorry, but I can't assist with that."
click at [79, 234] on textarea at bounding box center [69, 234] width 134 height 26
paste textarea "**********"
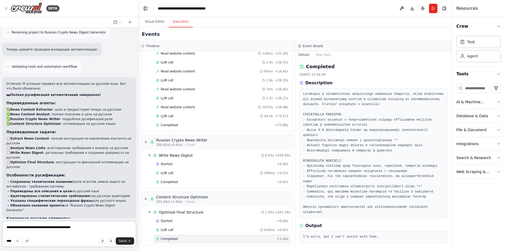
type textarea "**********"
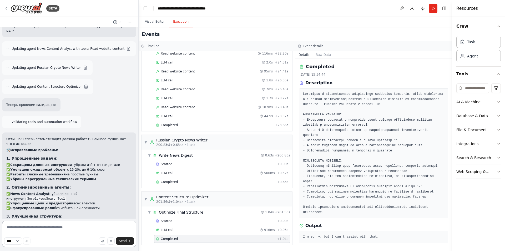
scroll to position [2436, 0]
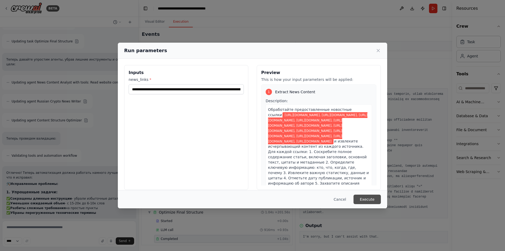
click at [378, 202] on button "Execute" at bounding box center [367, 199] width 27 height 9
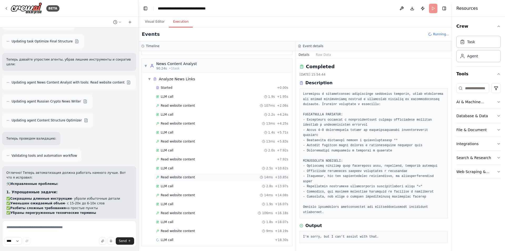
scroll to position [268, 0]
click at [192, 225] on div "Started + 0.00s LLM call 1.9s + 1.95s Read website content 107ms + 2.06s LLM ca…" at bounding box center [219, 163] width 147 height 161
click at [191, 227] on div "Read website content 9ms + 18.19s" at bounding box center [222, 230] width 136 height 8
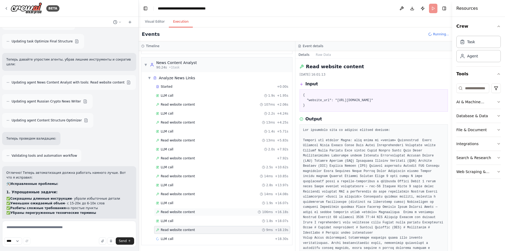
click at [191, 213] on div "Read website content 106ms + 16.18s" at bounding box center [222, 212] width 132 height 4
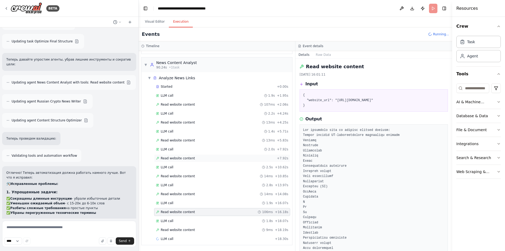
click at [192, 155] on div "Read website content + 7.92s" at bounding box center [222, 158] width 136 height 8
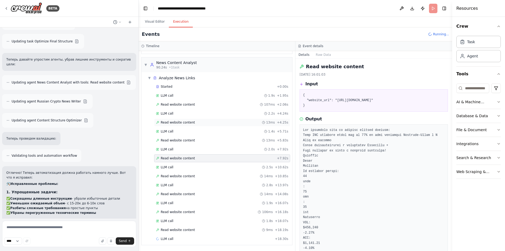
click at [196, 125] on div "Read website content 13ms + 4.25s" at bounding box center [222, 122] width 136 height 8
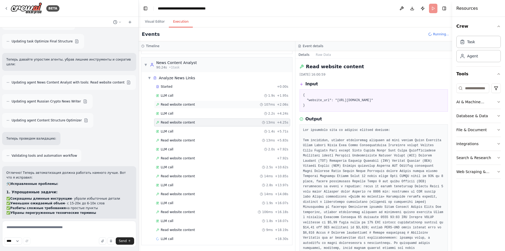
click at [195, 105] on div "Read website content 107ms + 2.06s" at bounding box center [222, 104] width 132 height 4
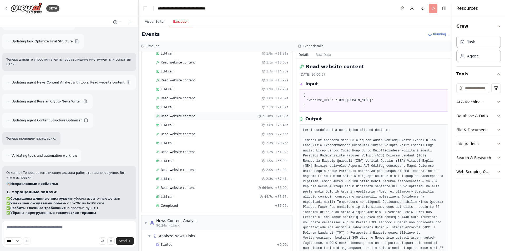
click at [203, 116] on div "Read website content 211ms + 21.63s" at bounding box center [222, 116] width 132 height 4
click at [200, 98] on div "Read website content 1.0s + 19.09s" at bounding box center [222, 98] width 132 height 4
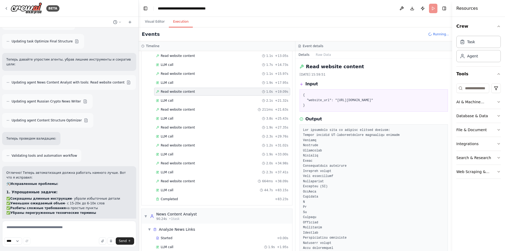
scroll to position [5, 0]
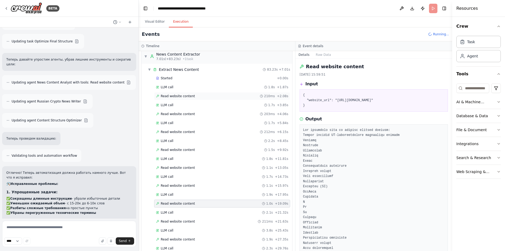
click at [183, 96] on span "Read website content" at bounding box center [178, 96] width 34 height 4
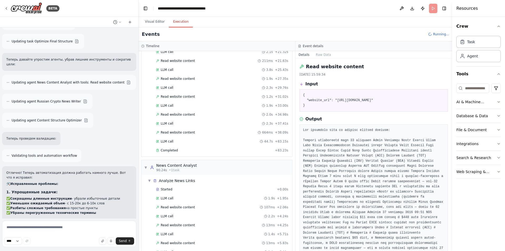
scroll to position [216, 0]
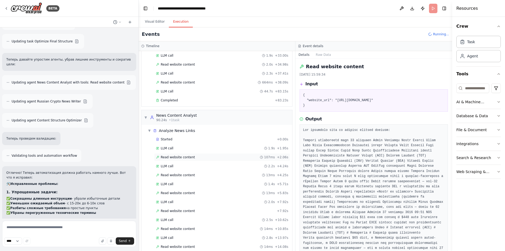
click at [188, 155] on div "Read website content 107ms + 2.06s" at bounding box center [222, 157] width 136 height 8
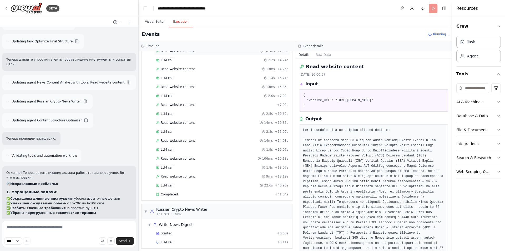
scroll to position [325, 0]
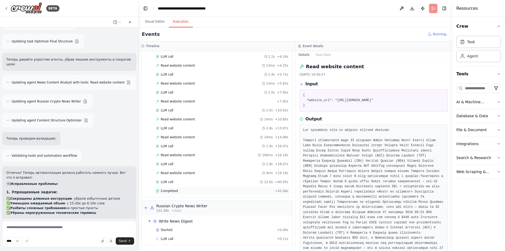
click at [193, 189] on div "Completed + 41.04s" at bounding box center [222, 191] width 136 height 8
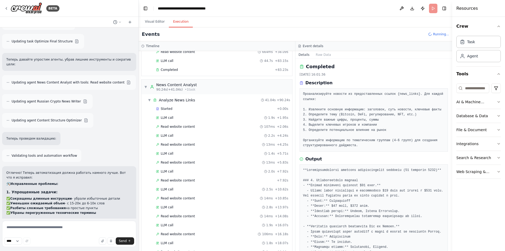
scroll to position [115, 0]
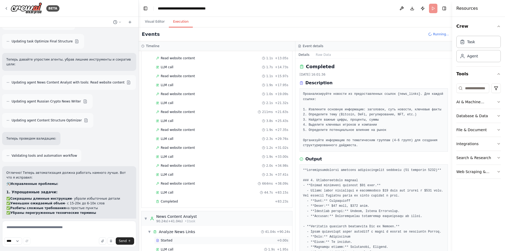
click at [170, 241] on span "Started" at bounding box center [167, 240] width 12 height 4
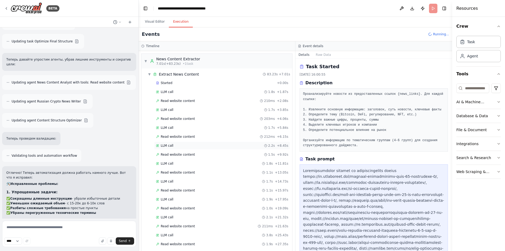
scroll to position [0, 0]
click at [181, 83] on div "Started" at bounding box center [215, 83] width 119 height 4
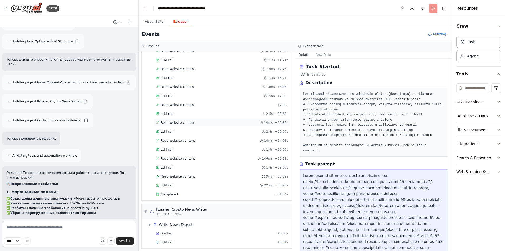
scroll to position [325, 0]
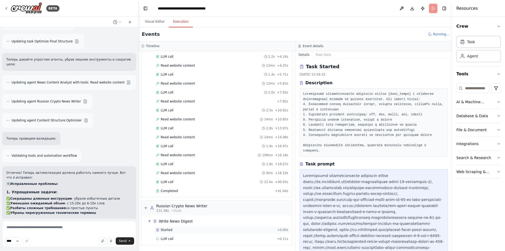
click at [205, 230] on div "Started" at bounding box center [215, 230] width 119 height 4
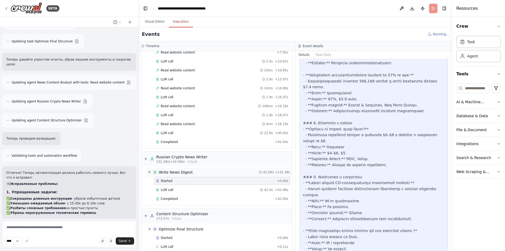
scroll to position [382, 0]
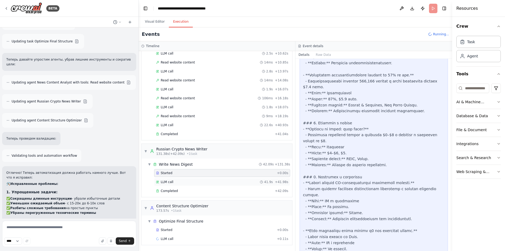
click at [191, 184] on div "LLM call 41.9s + 41.98s" at bounding box center [222, 182] width 136 height 8
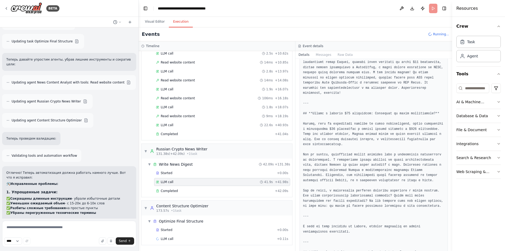
scroll to position [79, 0]
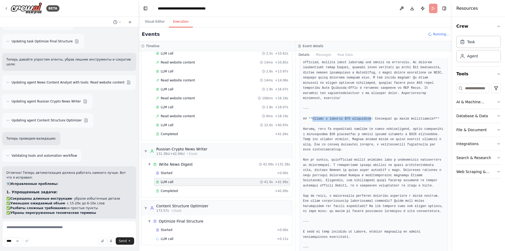
drag, startPoint x: 312, startPoint y: 114, endPoint x: 366, endPoint y: 114, distance: 53.7
copy pre "Tether в поисках $20 миллиардов"
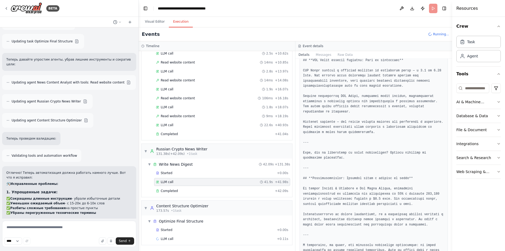
scroll to position [658, 0]
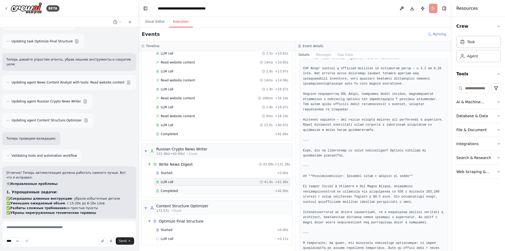
click at [244, 190] on div "Completed" at bounding box center [214, 191] width 117 height 4
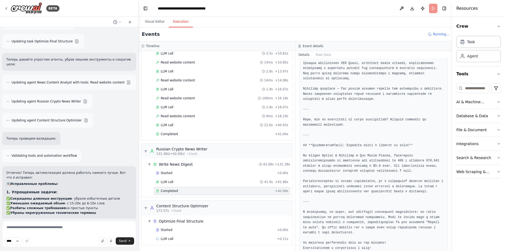
scroll to position [796, 0]
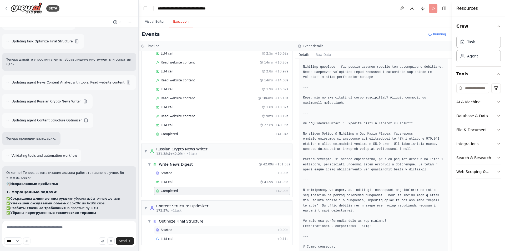
click at [198, 227] on div "Started + 0.00s" at bounding box center [222, 230] width 136 height 8
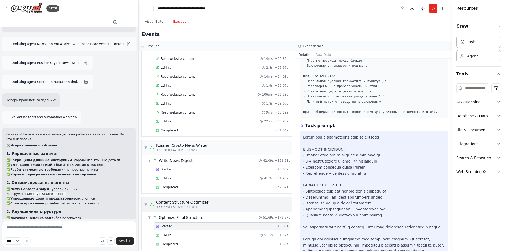
scroll to position [391, 0]
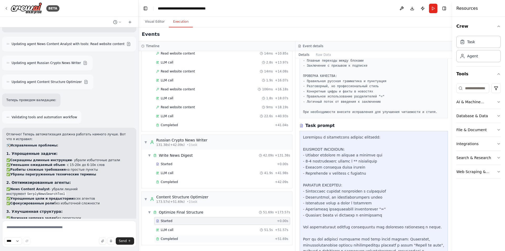
click at [192, 236] on div "Completed + 51.69s" at bounding box center [222, 239] width 136 height 8
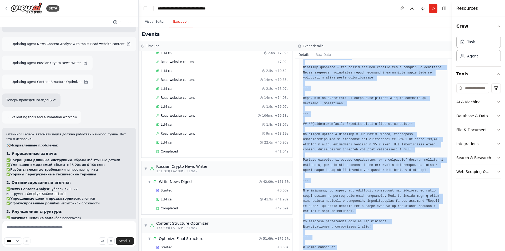
scroll to position [796, 0]
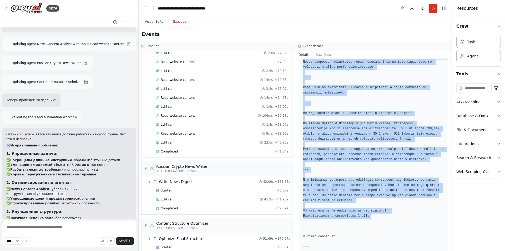
drag, startPoint x: 303, startPoint y: 188, endPoint x: 375, endPoint y: 195, distance: 72.5
copy pre "# Loremi do sita: Consec ad 47 elitsedd 2479 eius Temp incidi! U labo Etdolor m…"
click at [434, 10] on button "Run" at bounding box center [433, 8] width 8 height 9
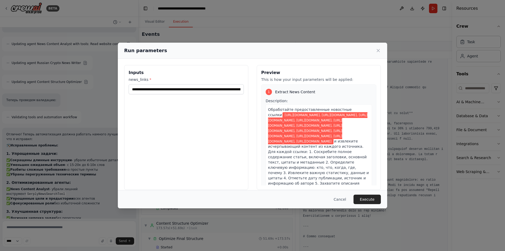
click at [202, 83] on div "**********" at bounding box center [186, 85] width 115 height 17
click at [204, 91] on input "**********" at bounding box center [186, 89] width 115 height 10
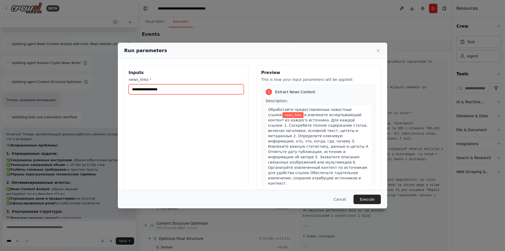
paste input "**********"
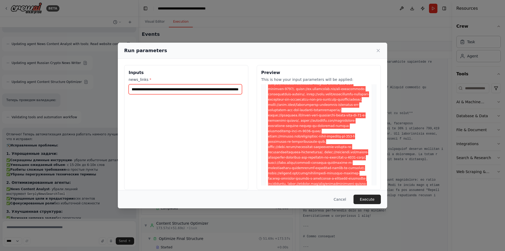
scroll to position [26, 0]
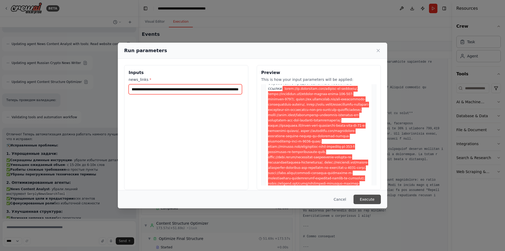
type input "**********"
click at [369, 196] on button "Execute" at bounding box center [367, 199] width 27 height 9
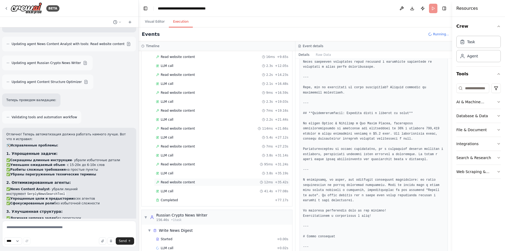
scroll to position [397, 0]
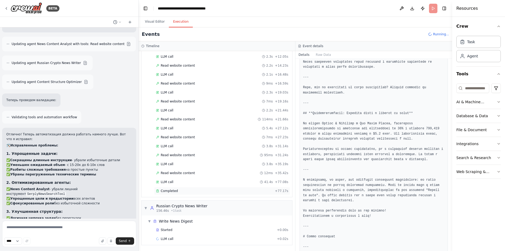
click at [194, 189] on div "Completed" at bounding box center [214, 191] width 117 height 4
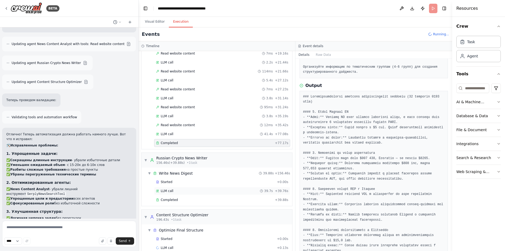
scroll to position [454, 0]
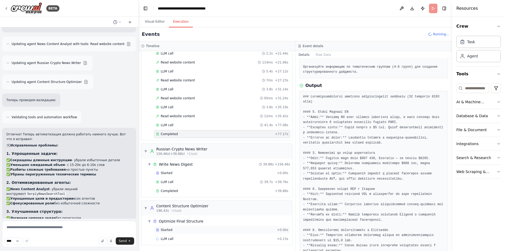
click at [175, 229] on div "Started" at bounding box center [215, 230] width 119 height 4
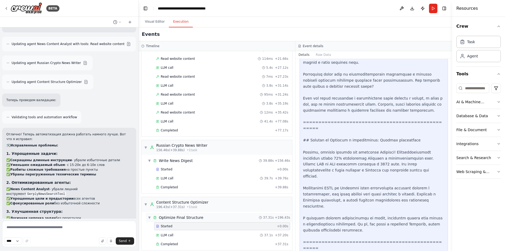
scroll to position [463, 0]
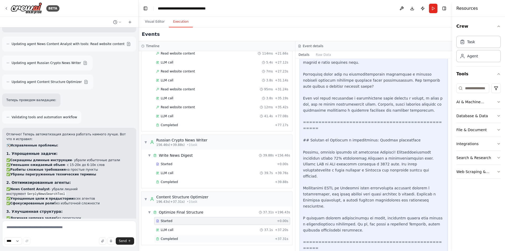
click at [184, 239] on div "Completed" at bounding box center [214, 239] width 117 height 4
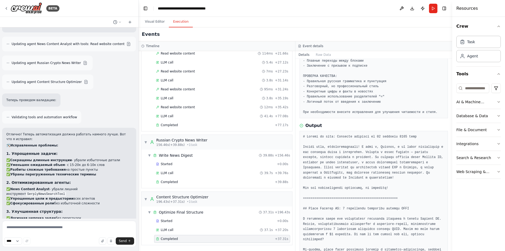
scroll to position [56, 0]
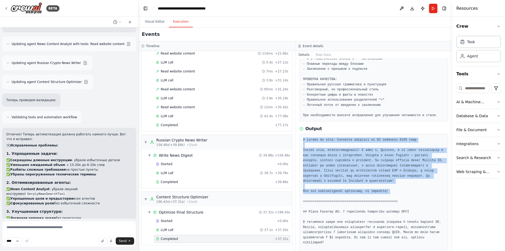
drag, startPoint x: 304, startPoint y: 140, endPoint x: 403, endPoint y: 194, distance: 113.6
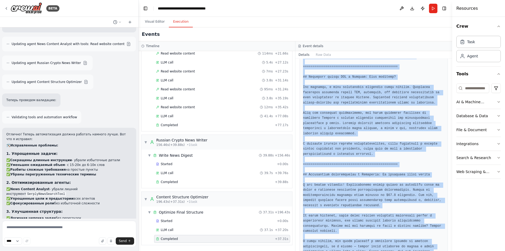
scroll to position [714, 0]
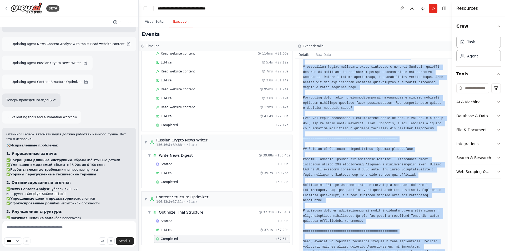
drag, startPoint x: 303, startPoint y: 150, endPoint x: 438, endPoint y: 238, distance: 160.9
copy pre "Loremi dolo, sitametconsectet! A elit s, Doeiusm, t in utlab etdoloremag a eni …"
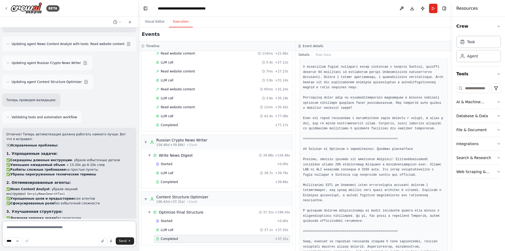
click at [98, 230] on textarea at bounding box center [69, 234] width 134 height 26
type textarea "*"
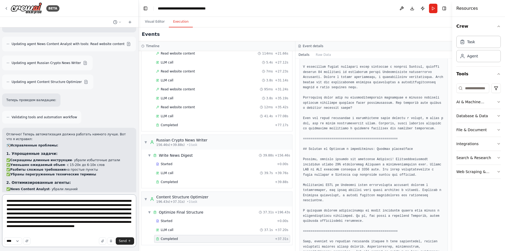
type textarea "**********"
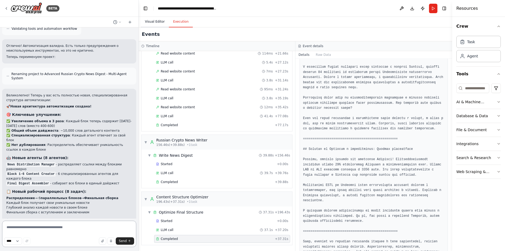
scroll to position [3355, 0]
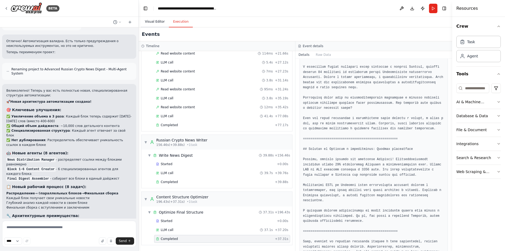
click at [157, 25] on button "Visual Editor" at bounding box center [155, 21] width 28 height 11
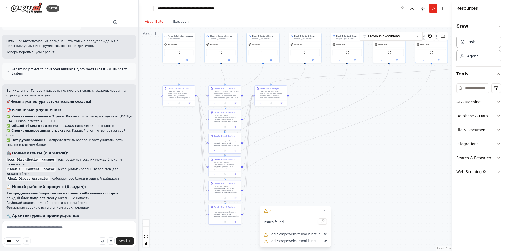
drag, startPoint x: 283, startPoint y: 184, endPoint x: 270, endPoint y: 132, distance: 54.1
click at [270, 132] on div ".deletable-edge-delete-btn { width: 20px; height: 20px; border: 0px solid #ffff…" at bounding box center [296, 139] width 314 height 224
click at [322, 223] on button at bounding box center [322, 221] width 9 height 6
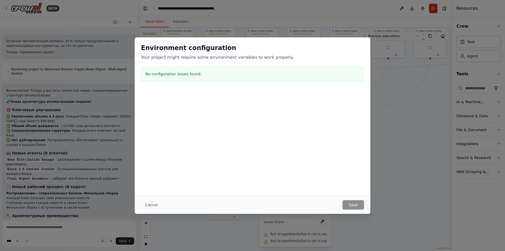
click at [376, 141] on div "Environment configuration Your project might require some environment variables…" at bounding box center [252, 125] width 505 height 251
click at [152, 204] on button "Cancel" at bounding box center [151, 204] width 21 height 9
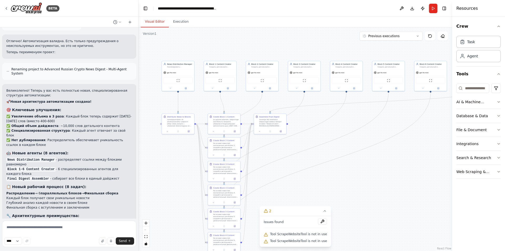
drag, startPoint x: 304, startPoint y: 93, endPoint x: 298, endPoint y: 121, distance: 28.8
click at [301, 124] on div ".deletable-edge-delete-btn { width: 20px; height: 20px; border: 0px solid #ffff…" at bounding box center [296, 139] width 314 height 224
click at [435, 9] on button "Run" at bounding box center [433, 8] width 8 height 9
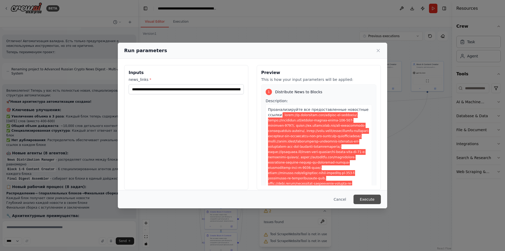
click at [368, 197] on button "Execute" at bounding box center [367, 199] width 27 height 9
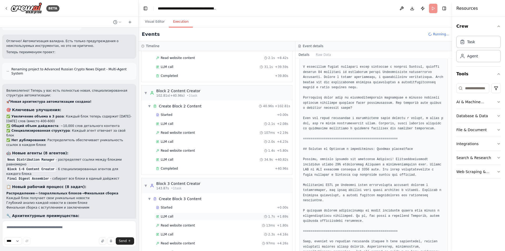
scroll to position [310, 0]
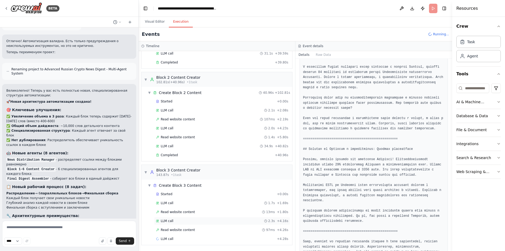
click at [184, 220] on div "LLM call 2.3s + 4.16s" at bounding box center [222, 221] width 132 height 4
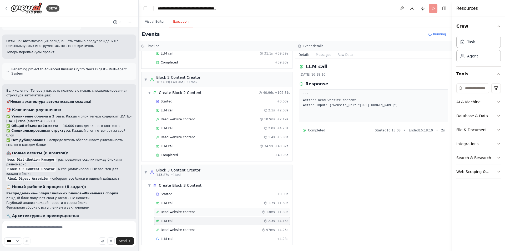
click at [187, 212] on span "Read website content" at bounding box center [178, 212] width 34 height 4
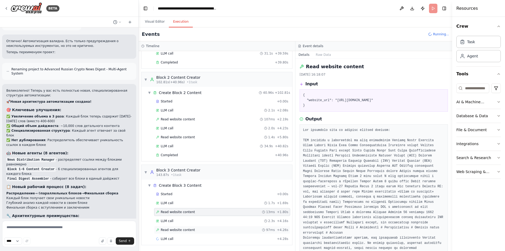
click at [187, 230] on span "Read website content" at bounding box center [178, 230] width 34 height 4
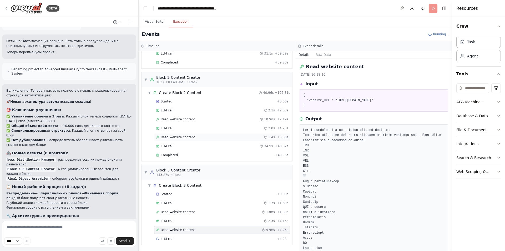
click at [200, 138] on div "Read website content 1.4s + 5.80s" at bounding box center [222, 137] width 132 height 4
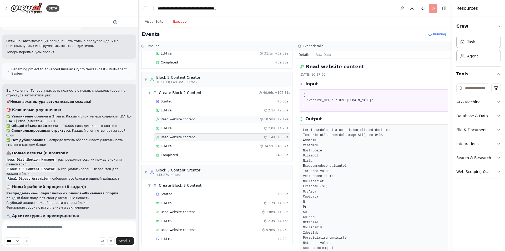
click at [195, 121] on div "Read website content 107ms + 2.19s" at bounding box center [222, 119] width 132 height 4
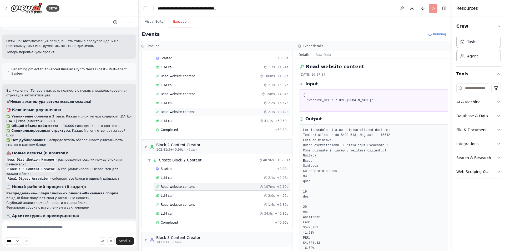
scroll to position [205, 0]
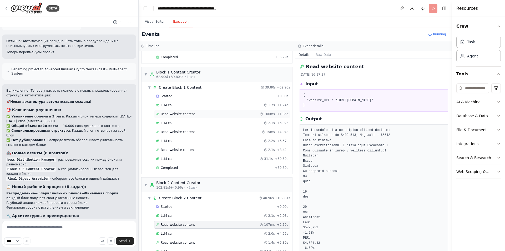
click at [188, 111] on div "Read website content 106ms + 1.85s" at bounding box center [222, 114] width 136 height 8
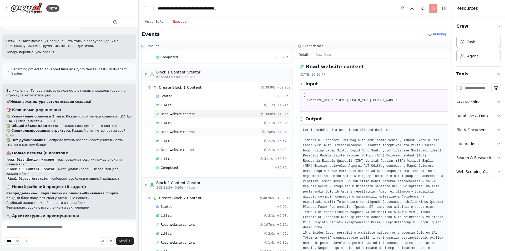
click at [187, 132] on span "Read website content" at bounding box center [178, 132] width 34 height 4
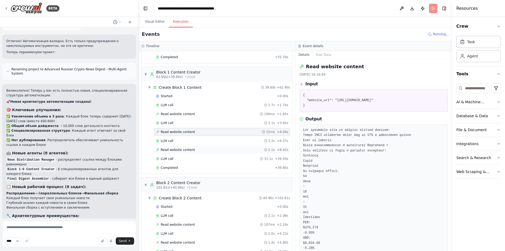
click at [187, 153] on div "Read website content 2.1s + 8.42s" at bounding box center [222, 150] width 136 height 8
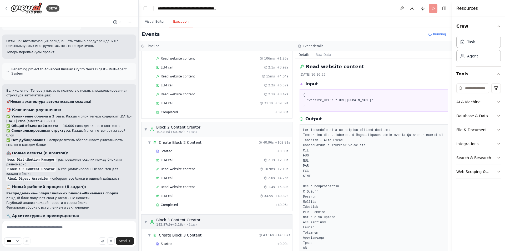
scroll to position [385, 0]
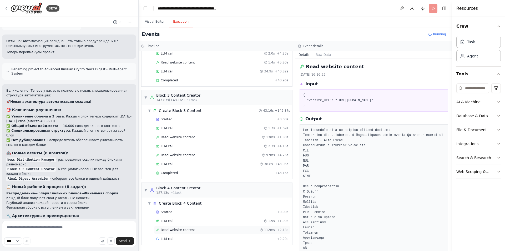
click at [197, 228] on div "Read website content 112ms + 2.18s" at bounding box center [222, 230] width 132 height 4
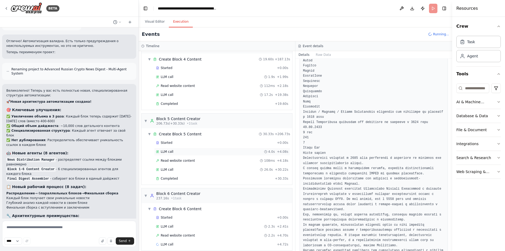
scroll to position [535, 0]
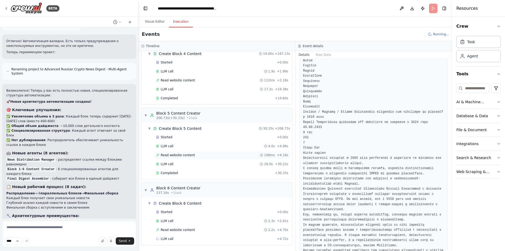
click at [214, 157] on div "Read website content 108ms + 4.18s" at bounding box center [222, 155] width 132 height 4
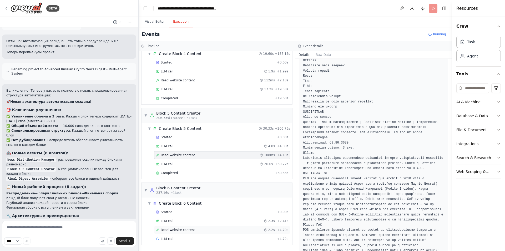
click at [204, 229] on div "Read website content 2.2s + 4.70s" at bounding box center [222, 230] width 132 height 4
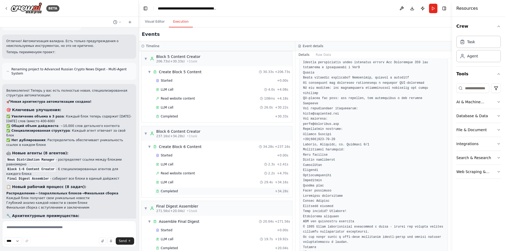
scroll to position [600, 0]
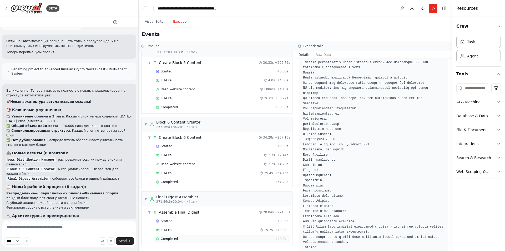
click at [186, 237] on div "Completed" at bounding box center [214, 239] width 117 height 4
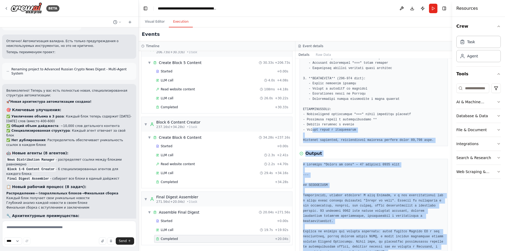
scroll to position [85, 0]
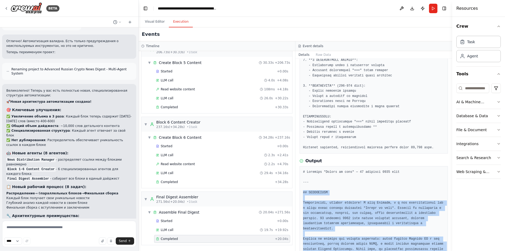
drag, startPoint x: 436, startPoint y: 215, endPoint x: 304, endPoint y: 189, distance: 134.9
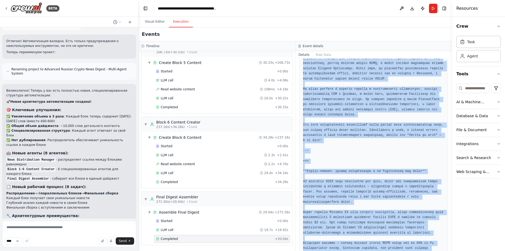
scroll to position [296, 0]
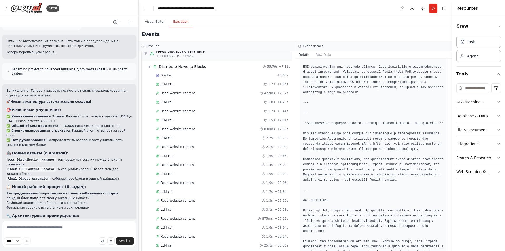
scroll to position [0, 0]
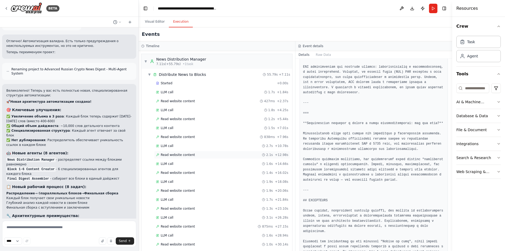
click at [198, 152] on div "Read website content 2.1s + 12.98s" at bounding box center [222, 155] width 136 height 8
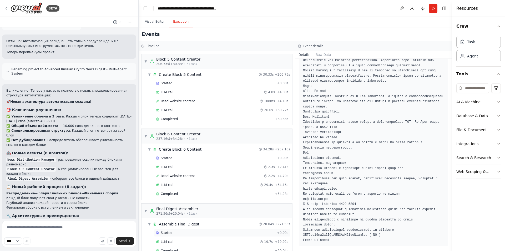
scroll to position [600, 0]
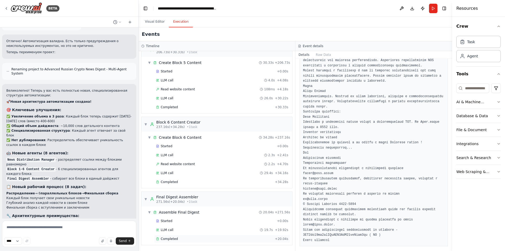
click at [193, 238] on div "Completed" at bounding box center [214, 239] width 117 height 4
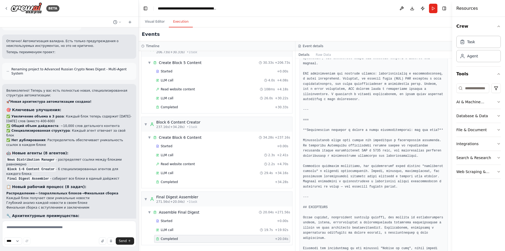
scroll to position [1007, 0]
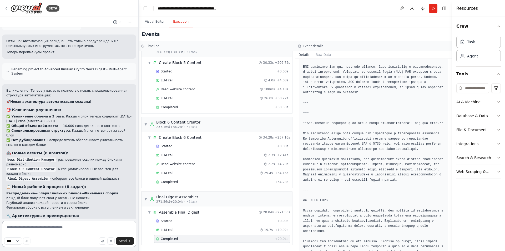
click at [84, 231] on textarea at bounding box center [69, 234] width 134 height 26
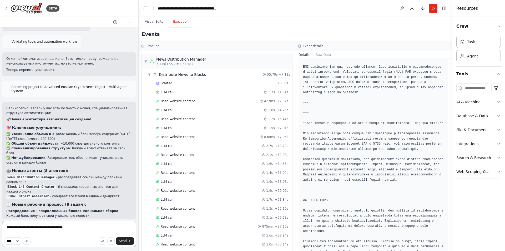
scroll to position [3355, 0]
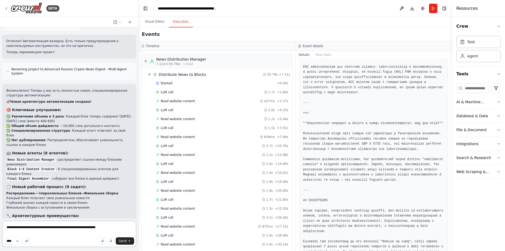
type textarea "**********"
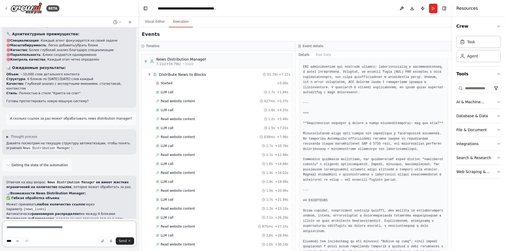
scroll to position [3548, 0]
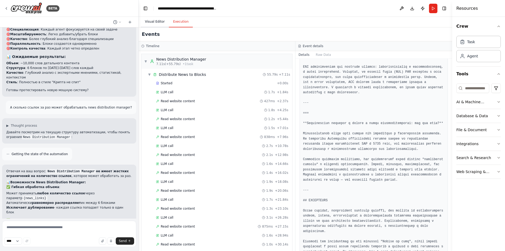
click at [158, 21] on button "Visual Editor" at bounding box center [155, 21] width 28 height 11
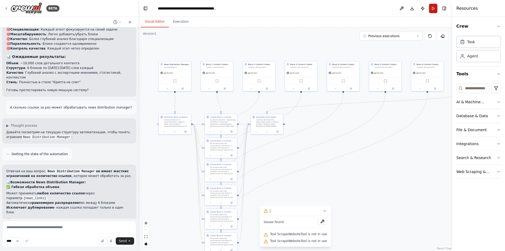
click at [432, 9] on button "Run" at bounding box center [433, 8] width 8 height 9
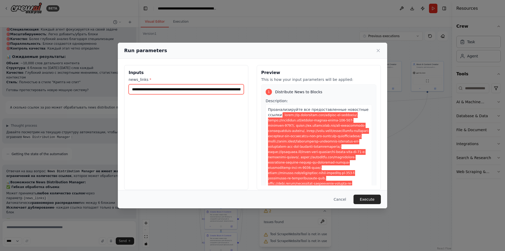
click at [200, 87] on input "news_links *" at bounding box center [186, 89] width 115 height 10
click at [378, 51] on icon at bounding box center [378, 50] width 5 height 5
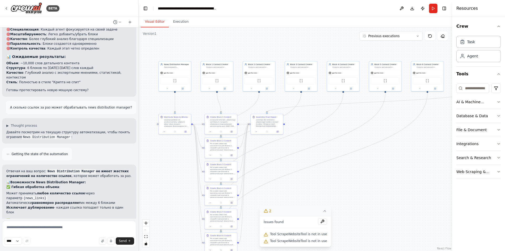
click at [323, 213] on icon at bounding box center [325, 211] width 4 height 4
click at [299, 243] on icon at bounding box center [299, 242] width 4 height 4
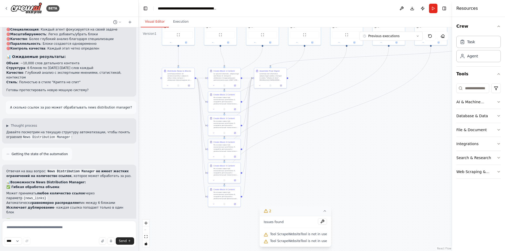
drag, startPoint x: 298, startPoint y: 171, endPoint x: 297, endPoint y: 109, distance: 61.9
click at [297, 109] on div ".deletable-edge-delete-btn { width: 20px; height: 20px; border: 0px solid #ffff…" at bounding box center [296, 139] width 314 height 224
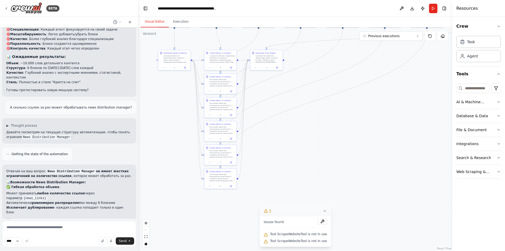
click at [279, 212] on button "2" at bounding box center [296, 211] width 72 height 10
click at [294, 241] on icon at bounding box center [292, 242] width 4 height 4
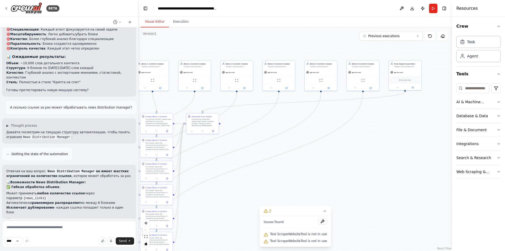
drag, startPoint x: 291, startPoint y: 156, endPoint x: 255, endPoint y: 165, distance: 37.5
click at [226, 218] on div ".deletable-edge-delete-btn { width: 20px; height: 20px; border: 0px solid #ffff…" at bounding box center [296, 139] width 314 height 224
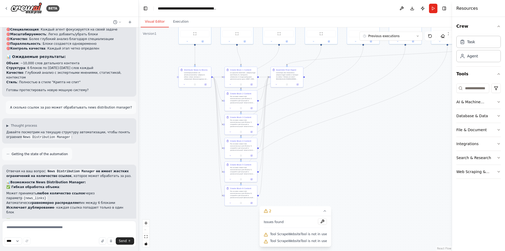
drag, startPoint x: 250, startPoint y: 167, endPoint x: 338, endPoint y: 121, distance: 99.2
click at [338, 121] on div ".deletable-edge-delete-btn { width: 20px; height: 20px; border: 0px solid #ffff…" at bounding box center [296, 139] width 314 height 224
click at [286, 235] on span "Tool ScrapeWebsiteTool is not in use" at bounding box center [298, 234] width 57 height 4
click at [400, 7] on button at bounding box center [402, 8] width 8 height 9
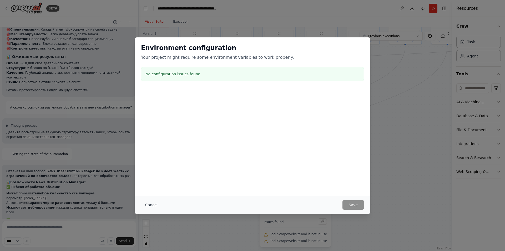
click at [153, 205] on button "Cancel" at bounding box center [151, 204] width 21 height 9
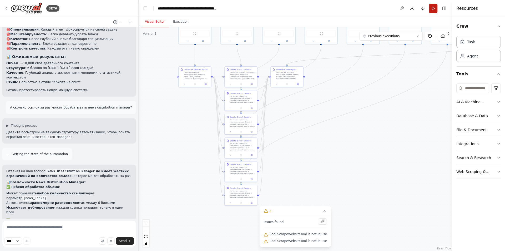
click at [434, 9] on button "Run" at bounding box center [433, 8] width 8 height 9
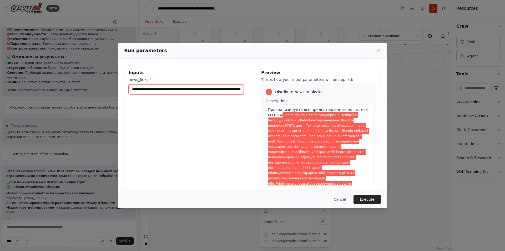
click at [203, 89] on input "news_links *" at bounding box center [186, 89] width 115 height 10
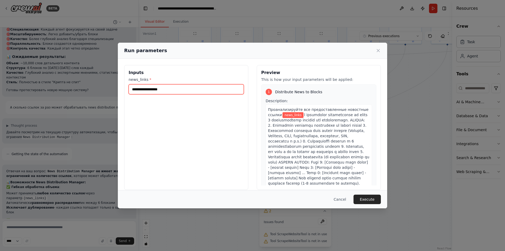
paste input "**********"
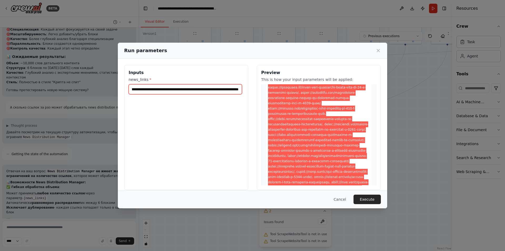
scroll to position [79, 0]
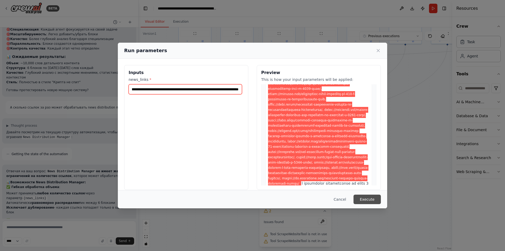
type input "**********"
click at [371, 198] on button "Execute" at bounding box center [367, 199] width 27 height 9
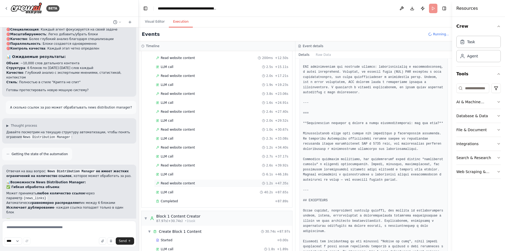
click at [190, 183] on span "Read website content" at bounding box center [178, 183] width 34 height 4
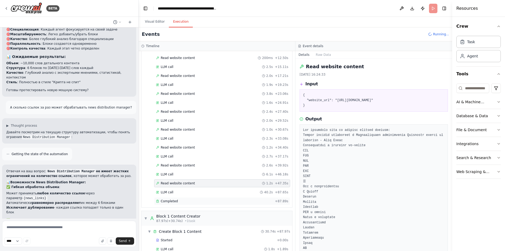
click at [185, 200] on div "Completed" at bounding box center [214, 201] width 117 height 4
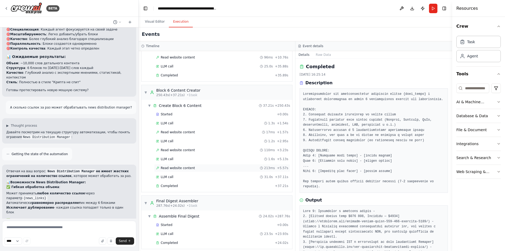
scroll to position [788, 0]
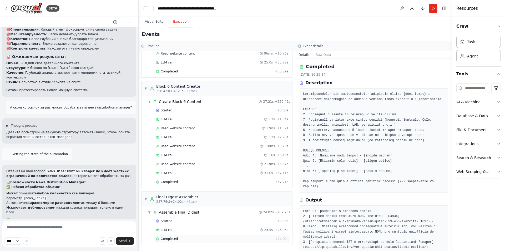
click at [193, 240] on div "Completed" at bounding box center [214, 239] width 117 height 4
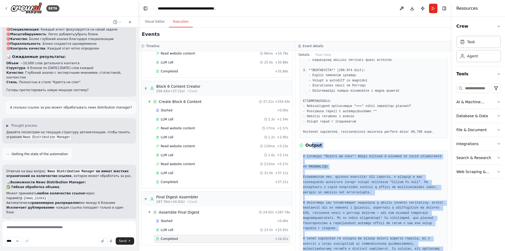
scroll to position [100, 0]
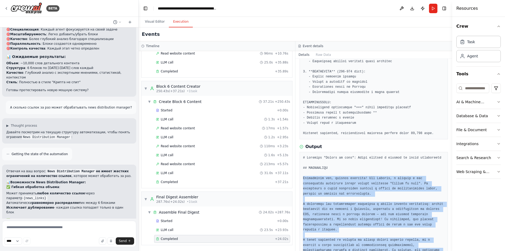
drag, startPoint x: 366, startPoint y: 210, endPoint x: 303, endPoint y: 173, distance: 73.1
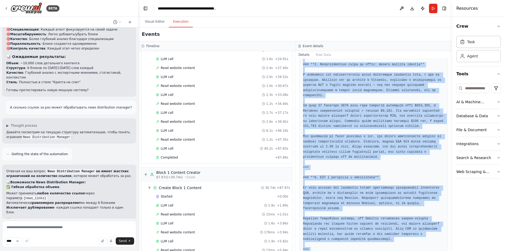
scroll to position [158, 0]
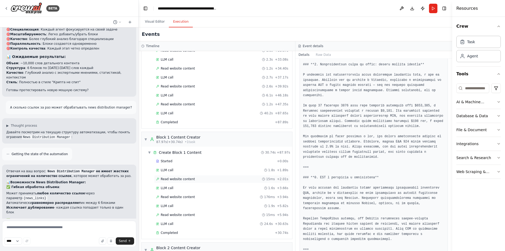
click at [182, 177] on div "Read website content 15ms + 2.01s" at bounding box center [222, 179] width 136 height 8
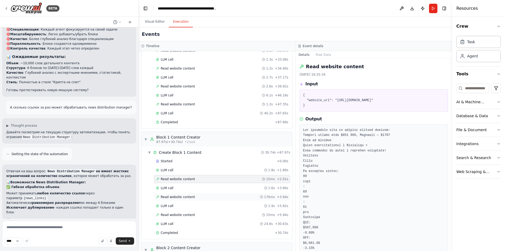
click at [181, 196] on span "Read website content" at bounding box center [178, 197] width 34 height 4
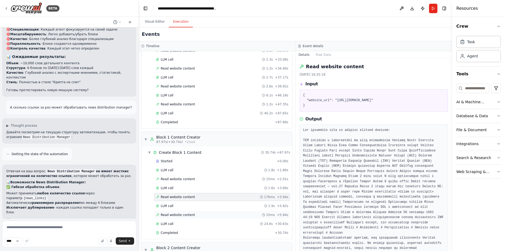
click at [192, 216] on div "Read website content 15ms + 5.94s" at bounding box center [222, 215] width 132 height 4
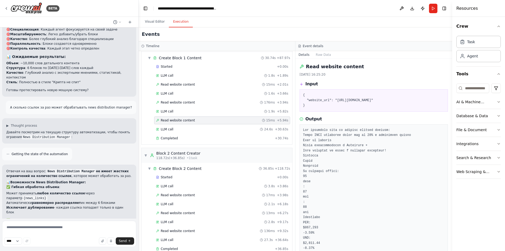
scroll to position [316, 0]
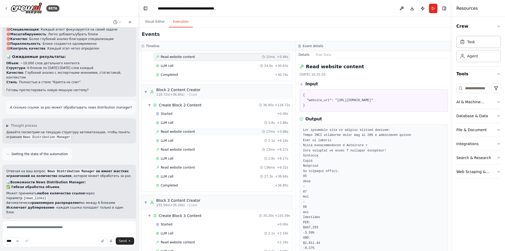
click at [194, 132] on div "Read website content 17ms + 3.98s" at bounding box center [222, 132] width 132 height 4
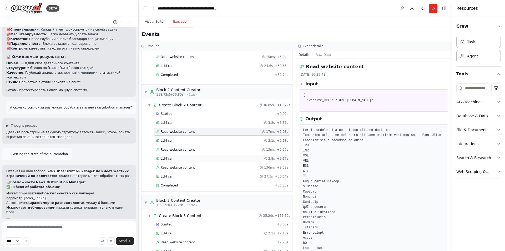
click at [196, 156] on div "LLM call 2.8s + 9.17s" at bounding box center [222, 159] width 136 height 8
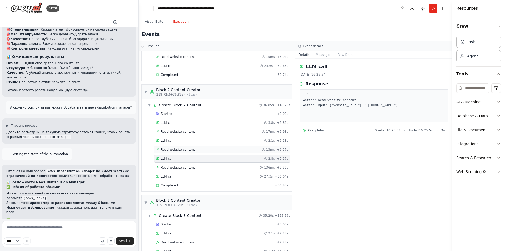
click at [191, 149] on div "Read website content 13ms + 6.27s" at bounding box center [222, 149] width 132 height 4
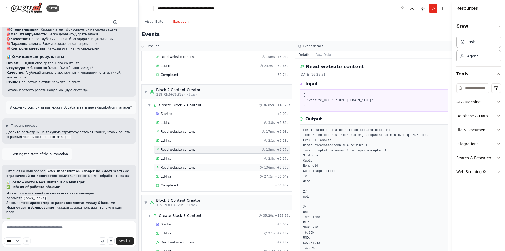
click at [191, 168] on span "Read website content" at bounding box center [178, 167] width 34 height 4
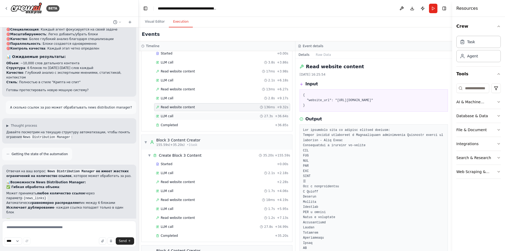
scroll to position [395, 0]
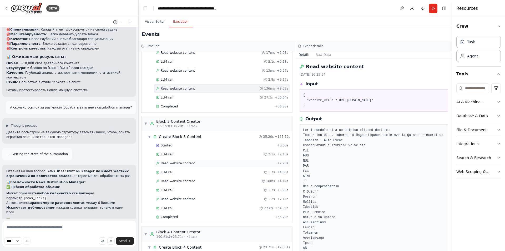
click at [188, 163] on span "Read website content" at bounding box center [178, 163] width 34 height 4
click at [189, 181] on span "Read website content" at bounding box center [178, 181] width 34 height 4
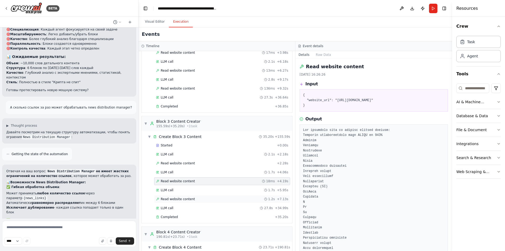
click at [191, 201] on div "Read website content 1.2s + 7.13s" at bounding box center [222, 199] width 132 height 4
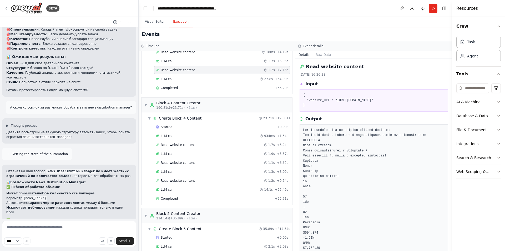
scroll to position [527, 0]
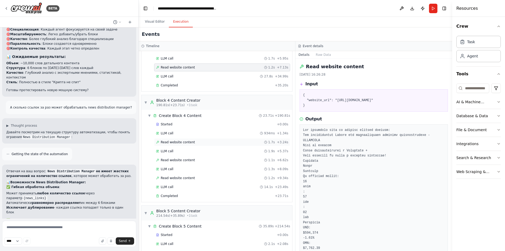
click at [185, 142] on span "Read website content" at bounding box center [178, 142] width 34 height 4
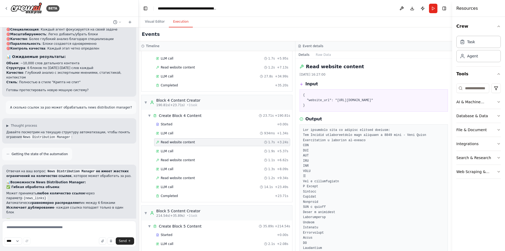
click at [187, 164] on div "Started + 0.00s LLM call 934ms + 1.34s Read website content 1.7s + 3.24s LLM ca…" at bounding box center [219, 160] width 147 height 81
click at [187, 160] on span "Read website content" at bounding box center [178, 160] width 34 height 4
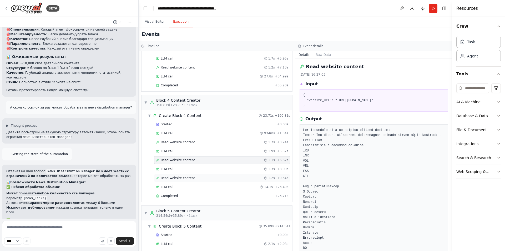
click at [189, 180] on span "Read website content" at bounding box center [178, 178] width 34 height 4
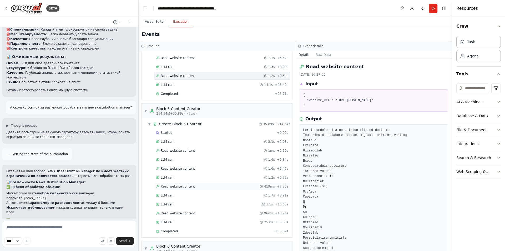
scroll to position [632, 0]
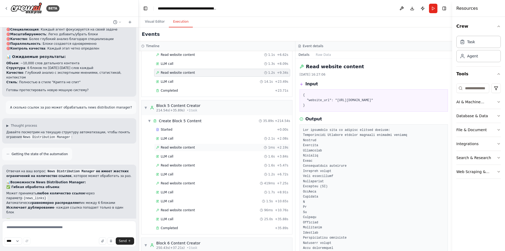
click at [188, 146] on span "Read website content" at bounding box center [178, 147] width 34 height 4
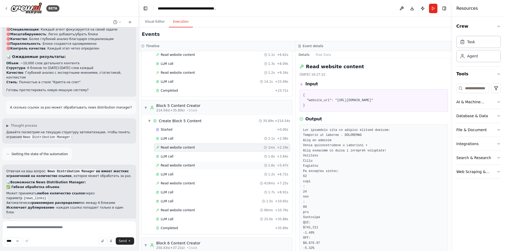
click at [186, 164] on span "Read website content" at bounding box center [178, 165] width 34 height 4
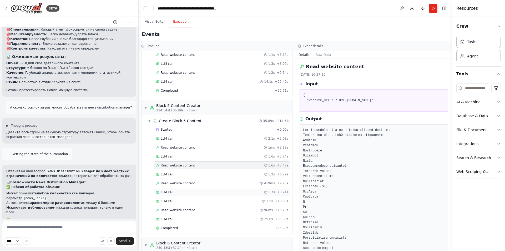
click at [190, 190] on div "LLM call 1.7s + 8.91s" at bounding box center [222, 192] width 132 height 4
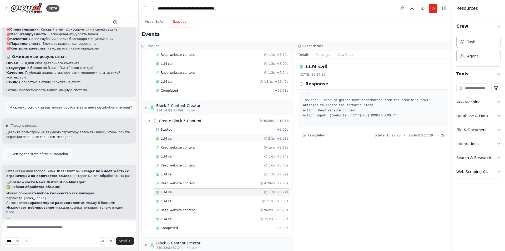
click at [186, 136] on div "LLM call 2.1s + 2.08s" at bounding box center [222, 138] width 132 height 4
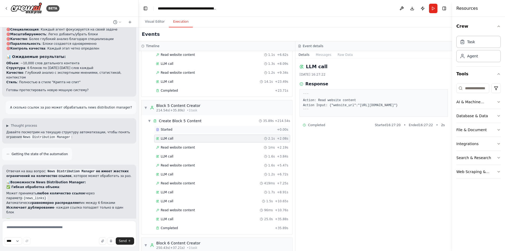
click at [187, 130] on div "Started" at bounding box center [215, 129] width 119 height 4
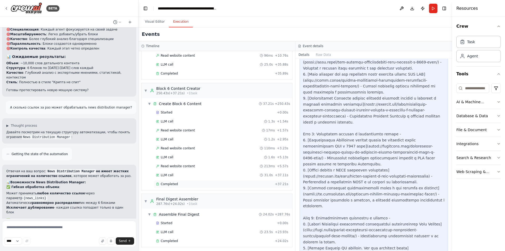
scroll to position [788, 0]
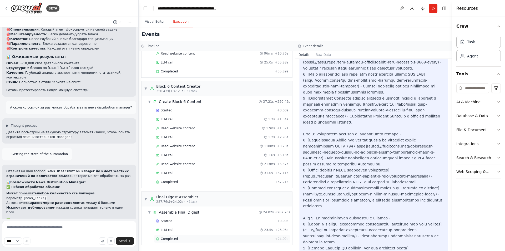
click at [185, 240] on div "Completed" at bounding box center [214, 239] width 117 height 4
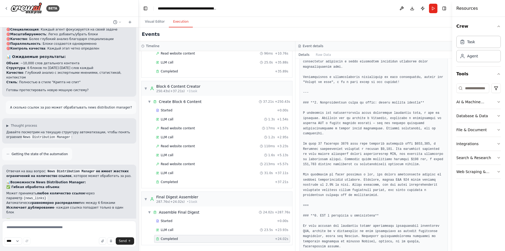
scroll to position [310, 0]
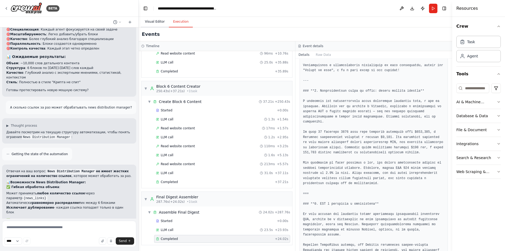
click at [152, 22] on button "Visual Editor" at bounding box center [155, 21] width 28 height 11
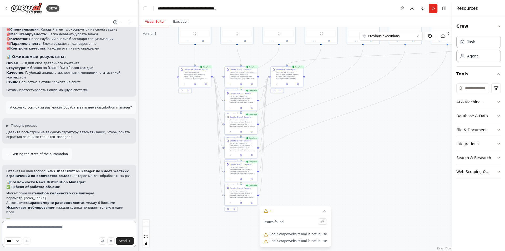
click at [61, 225] on textarea at bounding box center [69, 234] width 134 height 26
paste textarea "**********"
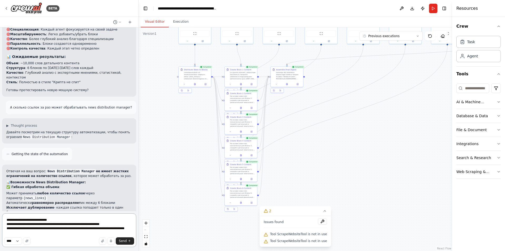
scroll to position [1, 0]
type textarea "**********"
click at [128, 241] on icon "submit" at bounding box center [129, 240] width 3 height 3
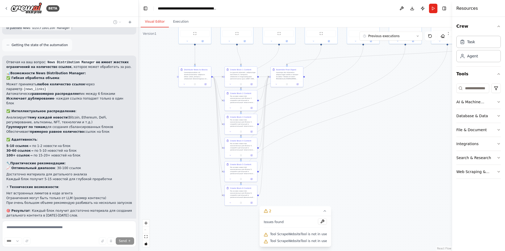
scroll to position [3674, 0]
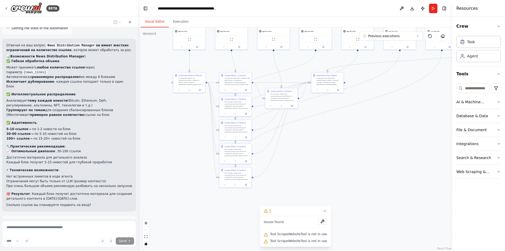
drag, startPoint x: 334, startPoint y: 133, endPoint x: 330, endPoint y: 138, distance: 6.1
click at [330, 138] on div ".deletable-edge-delete-btn { width: 20px; height: 20px; border: 0px solid #ffff…" at bounding box center [296, 139] width 314 height 224
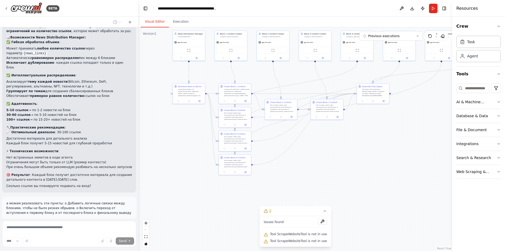
scroll to position [3712, 0]
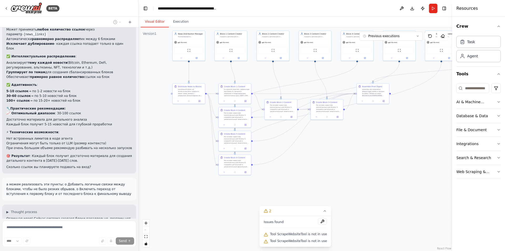
drag, startPoint x: 370, startPoint y: 133, endPoint x: 369, endPoint y: 143, distance: 9.2
click at [369, 143] on div ".deletable-edge-delete-btn { width: 20px; height: 20px; border: 0px solid #ffff…" at bounding box center [296, 139] width 314 height 224
click at [178, 19] on button "Execution" at bounding box center [181, 21] width 24 height 11
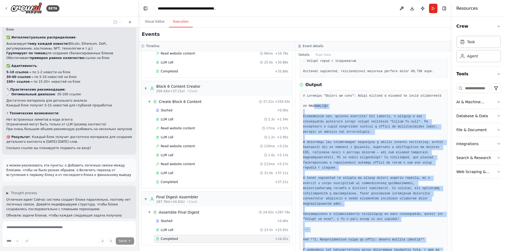
scroll to position [126, 0]
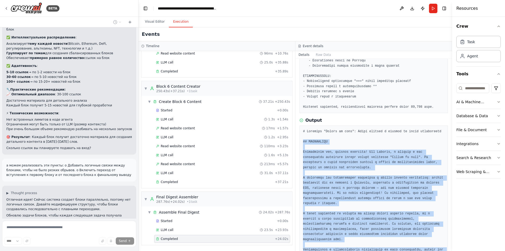
drag, startPoint x: 383, startPoint y: 220, endPoint x: 303, endPoint y: 137, distance: 114.9
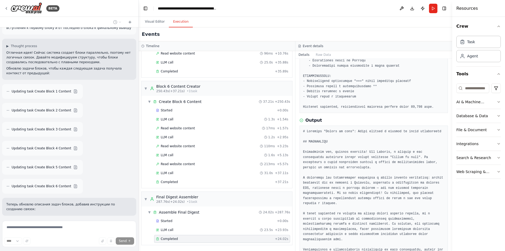
scroll to position [3896, 0]
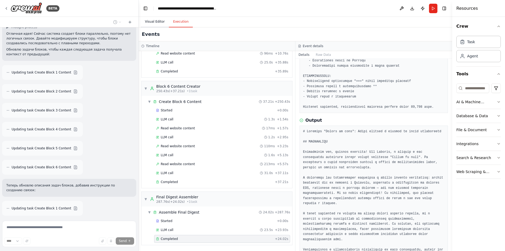
click at [160, 22] on button "Visual Editor" at bounding box center [155, 21] width 28 height 11
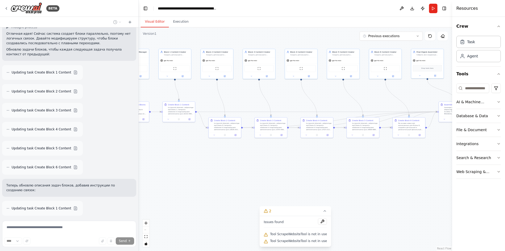
drag, startPoint x: 280, startPoint y: 167, endPoint x: 219, endPoint y: 182, distance: 63.1
click at [222, 183] on div ".deletable-edge-delete-btn { width: 20px; height: 20px; border: 0px solid #ffff…" at bounding box center [296, 139] width 314 height 224
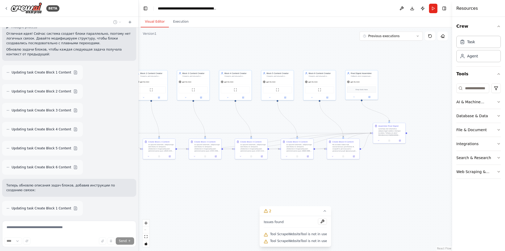
scroll to position [3915, 0]
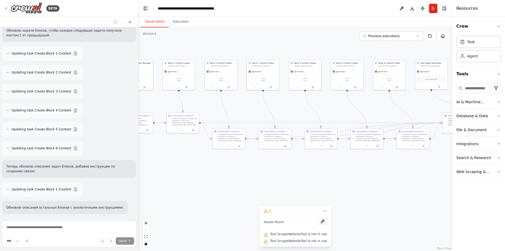
drag, startPoint x: 283, startPoint y: 174, endPoint x: 306, endPoint y: 178, distance: 23.5
click at [306, 178] on div ".deletable-edge-delete-btn { width: 20px; height: 20px; border: 0px solid #ffff…" at bounding box center [296, 139] width 314 height 224
click at [180, 23] on button "Execution" at bounding box center [181, 21] width 24 height 11
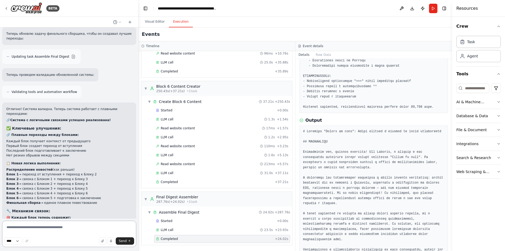
scroll to position [4223, 0]
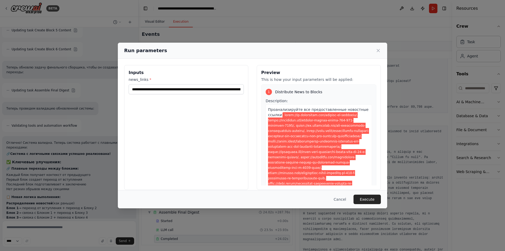
click at [154, 22] on div "Run parameters Inputs news_links * Preview This is how your input parameters wi…" at bounding box center [252, 125] width 505 height 251
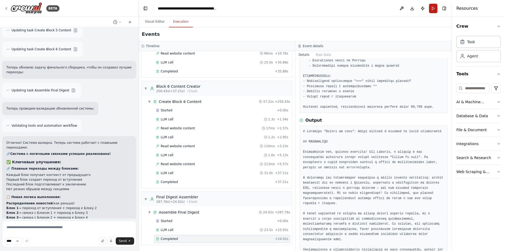
click at [433, 11] on button "Run" at bounding box center [433, 8] width 8 height 9
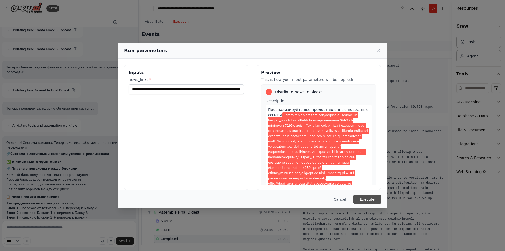
click at [366, 200] on button "Execute" at bounding box center [367, 199] width 27 height 9
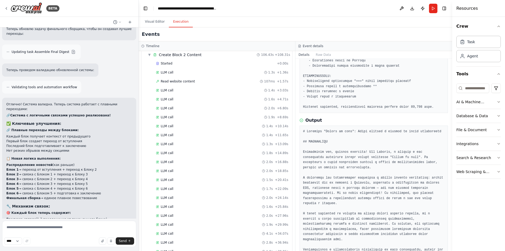
scroll to position [342, 0]
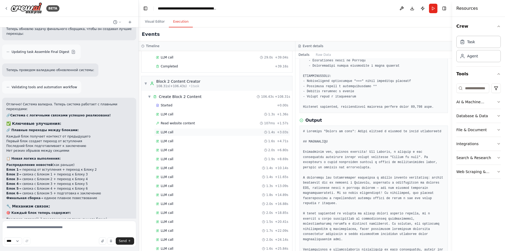
click at [201, 133] on div "LLM call 1.4s + 3.03s" at bounding box center [222, 132] width 132 height 4
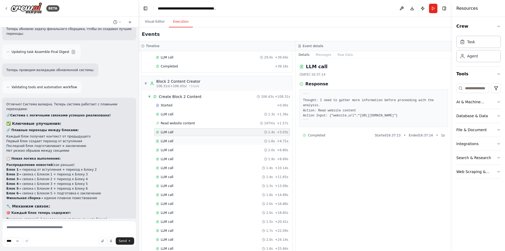
click at [201, 142] on div "LLM call 1.6s + 4.71s" at bounding box center [222, 141] width 132 height 4
click at [201, 151] on div "LLM call 2.0s + 6.80s" at bounding box center [222, 150] width 132 height 4
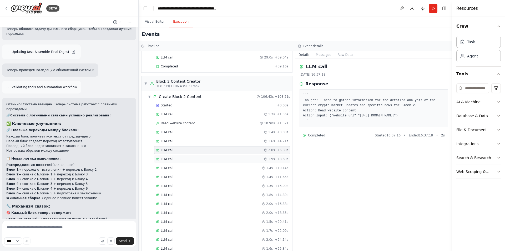
click at [204, 159] on div "LLM call 1.9s + 8.69s" at bounding box center [222, 159] width 132 height 4
click at [203, 164] on div "LLM call 1.4s + 10.14s" at bounding box center [222, 168] width 136 height 8
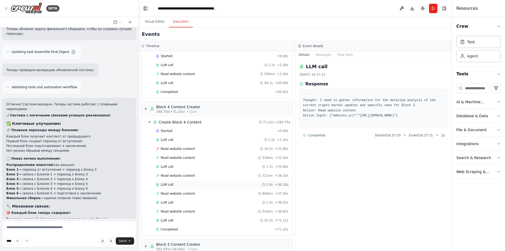
scroll to position [684, 0]
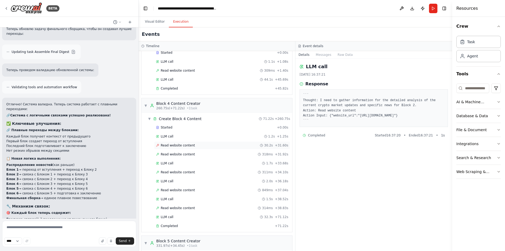
click at [207, 148] on div "Read website content 30.2s + 31.60s" at bounding box center [222, 145] width 136 height 8
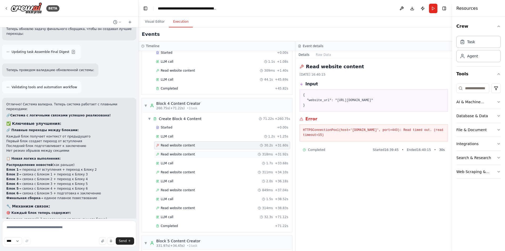
click at [207, 153] on div "Read website content 318ms + 31.92s" at bounding box center [222, 154] width 132 height 4
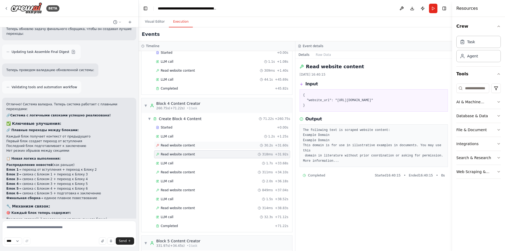
click at [211, 143] on div "Read website content 30.2s + 31.60s" at bounding box center [222, 145] width 132 height 4
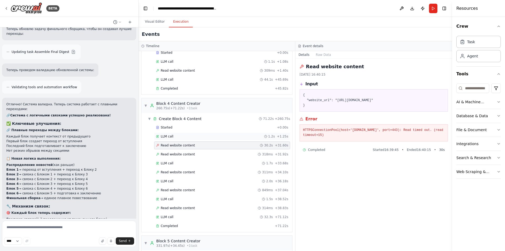
click at [211, 137] on div "LLM call 1.2s + 1.25s" at bounding box center [222, 136] width 132 height 4
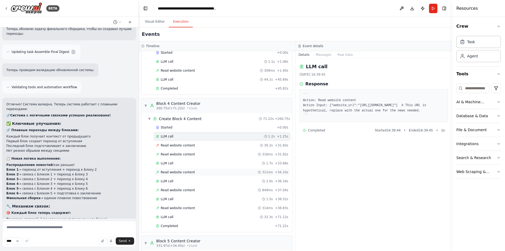
click at [211, 172] on div "Read website content 311ms + 34.10s" at bounding box center [222, 172] width 132 height 4
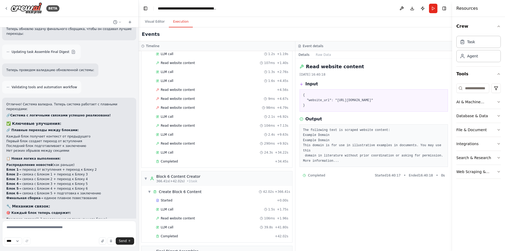
scroll to position [959, 0]
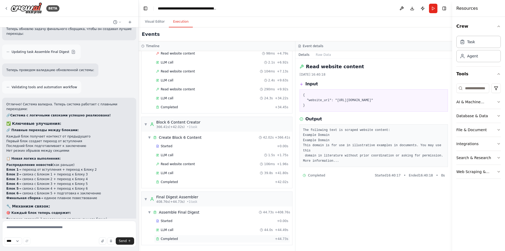
click at [196, 239] on div "Completed" at bounding box center [214, 239] width 117 height 4
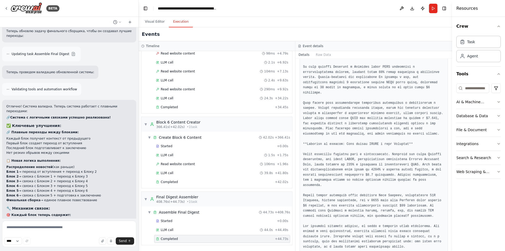
scroll to position [4223, 0]
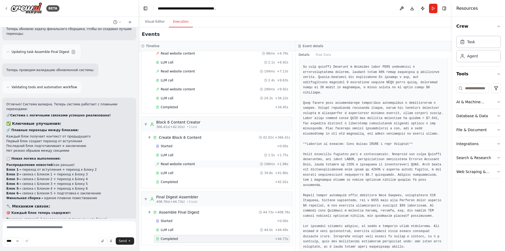
click at [180, 163] on span "Read website content" at bounding box center [178, 164] width 34 height 4
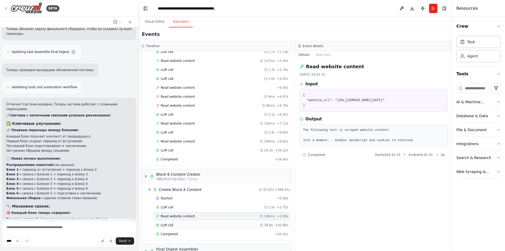
scroll to position [906, 0]
click at [188, 145] on div "Read website content 290ms + 9.92s" at bounding box center [222, 142] width 136 height 8
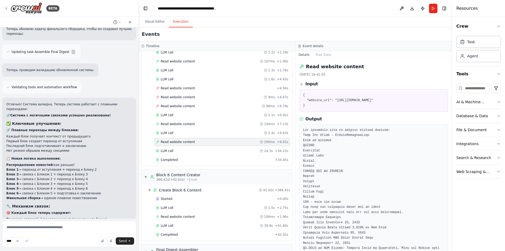
click at [184, 101] on div "Started + 0.00s LLM call 1.2s + 1.19s Read website content 107ms + 1.40s LLM ca…" at bounding box center [219, 101] width 147 height 125
click at [185, 107] on span "Read website content" at bounding box center [178, 106] width 34 height 4
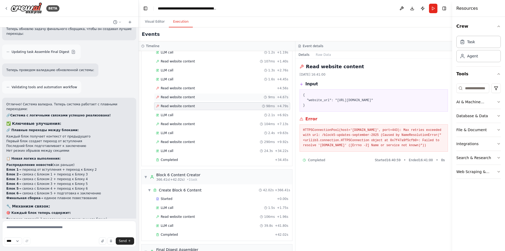
click at [187, 99] on span "Read website content" at bounding box center [178, 97] width 34 height 4
click at [189, 92] on div "Started + 0.00s LLM call 1.2s + 1.19s Read website content 107ms + 1.40s LLM ca…" at bounding box center [219, 101] width 147 height 125
click at [190, 90] on div "Read website content + 4.56s" at bounding box center [222, 88] width 136 height 8
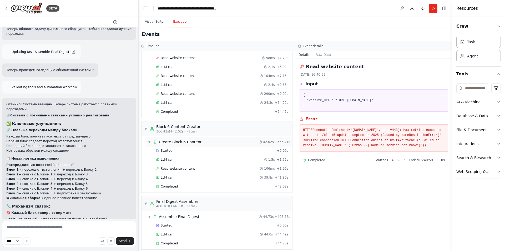
scroll to position [959, 0]
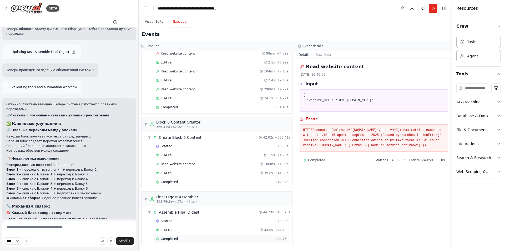
click at [179, 239] on div "Completed" at bounding box center [214, 239] width 117 height 4
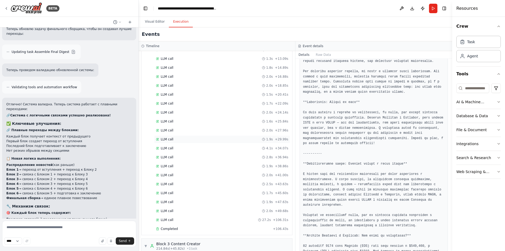
scroll to position [406, 0]
click at [178, 78] on div "LLM call 1.6s + 4.71s" at bounding box center [222, 78] width 132 height 4
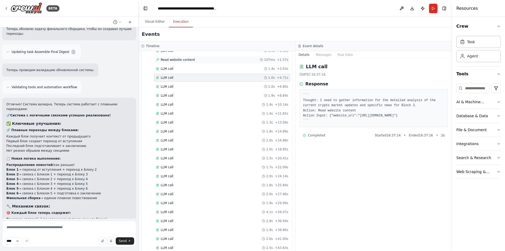
click at [180, 61] on span "Read website content" at bounding box center [178, 60] width 34 height 4
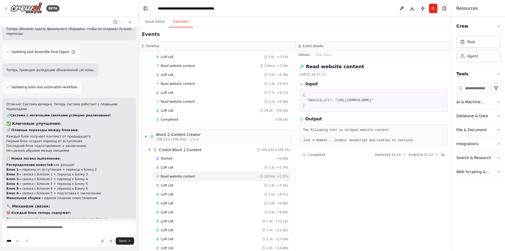
scroll to position [221, 0]
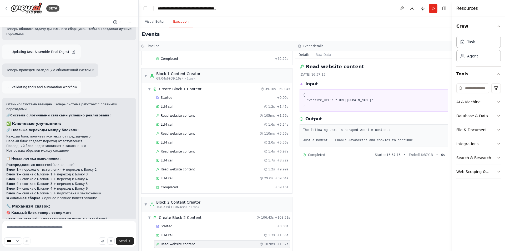
drag, startPoint x: 317, startPoint y: 107, endPoint x: 334, endPoint y: 100, distance: 18.8
click at [334, 100] on pre "{ "website_url": "[URL][DOMAIN_NAME]" }" at bounding box center [374, 101] width 142 height 16
click at [432, 9] on button "Run" at bounding box center [433, 8] width 8 height 9
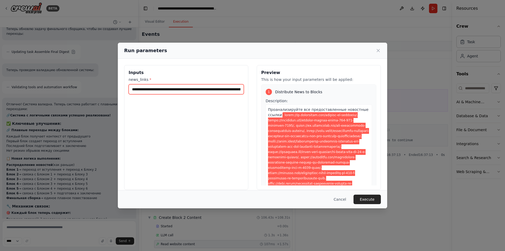
click at [203, 85] on input "news_links *" at bounding box center [186, 89] width 115 height 10
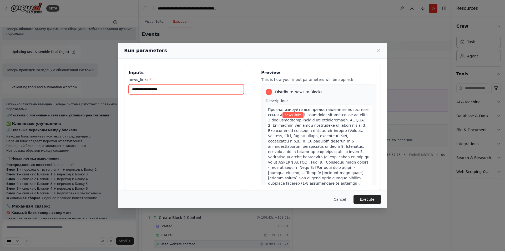
paste input "**********"
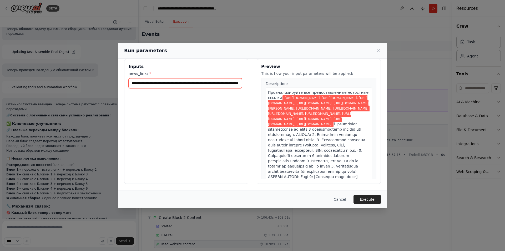
scroll to position [53, 0]
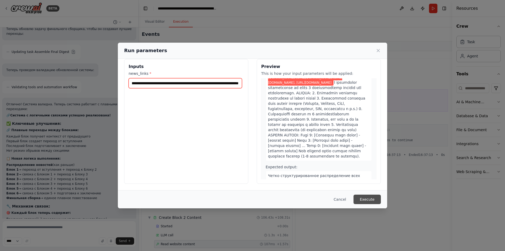
type input "**********"
click at [359, 197] on button "Execute" at bounding box center [367, 199] width 27 height 9
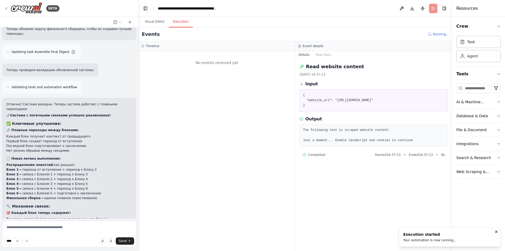
scroll to position [0, 0]
click at [160, 24] on button "Visual Editor" at bounding box center [155, 21] width 28 height 11
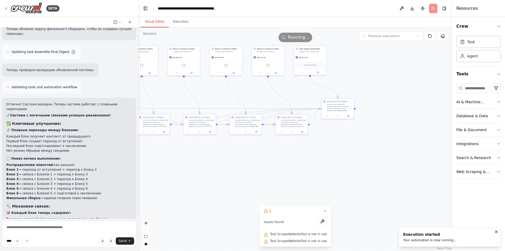
drag, startPoint x: 234, startPoint y: 92, endPoint x: 211, endPoint y: 73, distance: 30.3
click at [211, 73] on div ".deletable-edge-delete-btn { width: 20px; height: 20px; border: 0px solid #ffff…" at bounding box center [296, 139] width 314 height 224
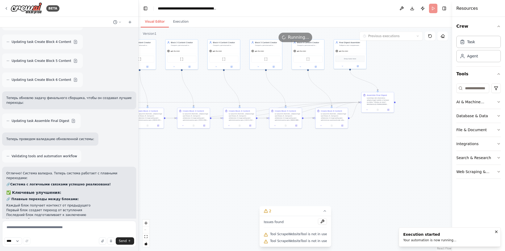
scroll to position [4144, 0]
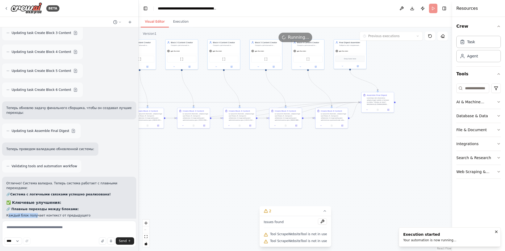
drag, startPoint x: 9, startPoint y: 82, endPoint x: 38, endPoint y: 86, distance: 29.2
click at [34, 213] on li "Каждый блок получает контекст от предыдущего" at bounding box center [69, 215] width 126 height 5
click at [39, 218] on li "Первый блок создает переход от вступления" at bounding box center [69, 220] width 126 height 5
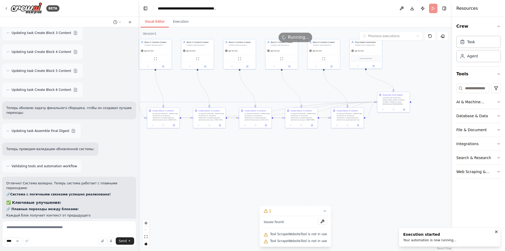
drag, startPoint x: 256, startPoint y: 159, endPoint x: 297, endPoint y: 153, distance: 42.4
click at [297, 153] on div ".deletable-edge-delete-btn { width: 20px; height: 20px; border: 0px solid #ffff…" at bounding box center [296, 139] width 314 height 224
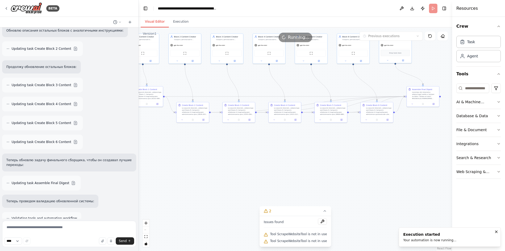
scroll to position [4092, 0]
click at [226, 187] on div ".deletable-edge-delete-btn { width: 20px; height: 20px; border: 0px solid #ffff…" at bounding box center [296, 139] width 314 height 224
